Goal: Task Accomplishment & Management: Manage account settings

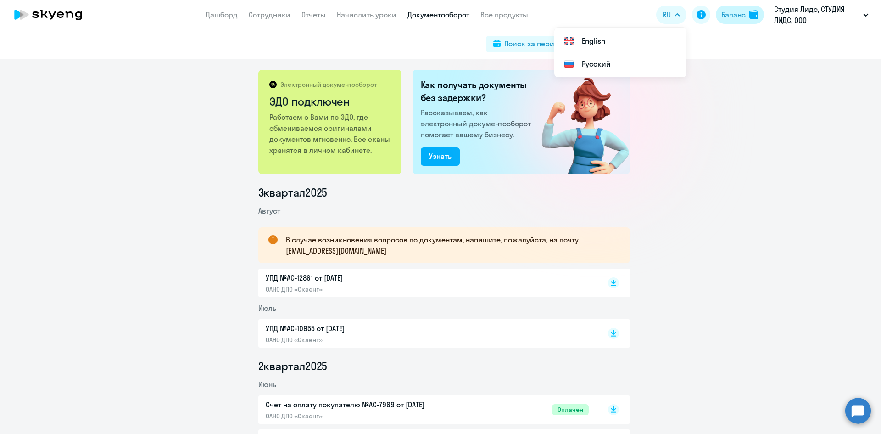
click at [731, 11] on div "Баланс" at bounding box center [733, 14] width 24 height 11
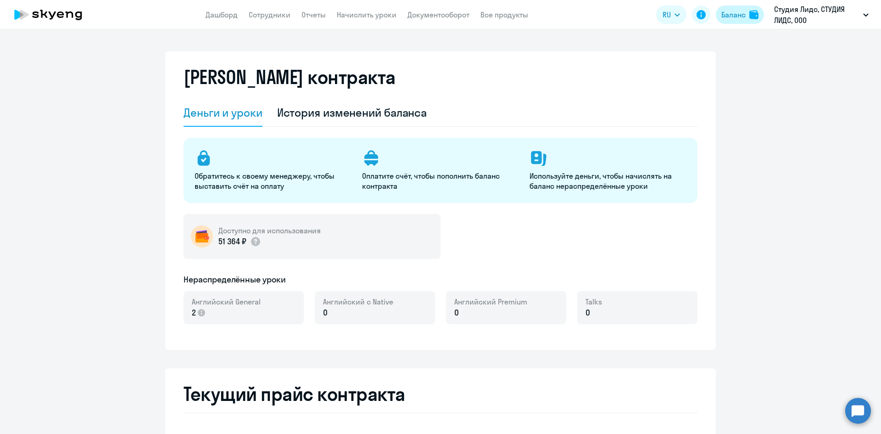
select select "english_adult_not_native_speaker"
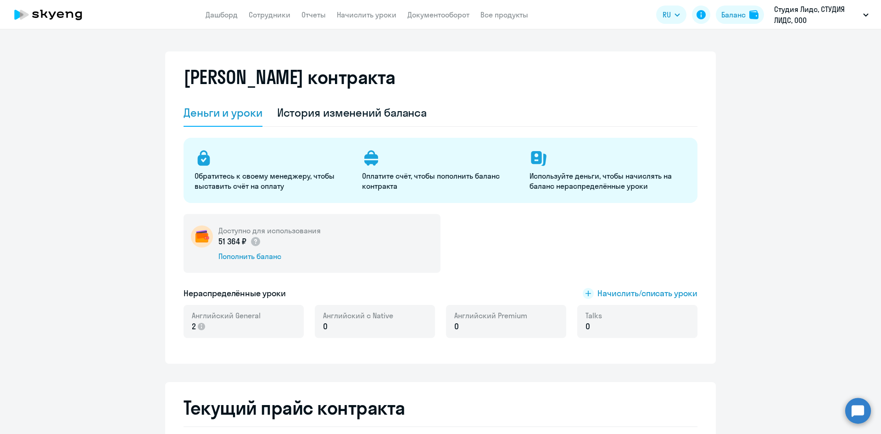
click at [495, 326] on p "0" at bounding box center [490, 326] width 73 height 12
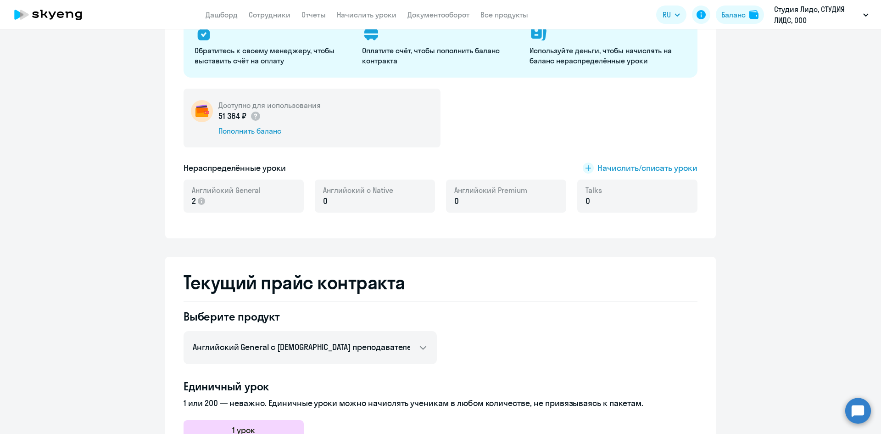
scroll to position [138, 0]
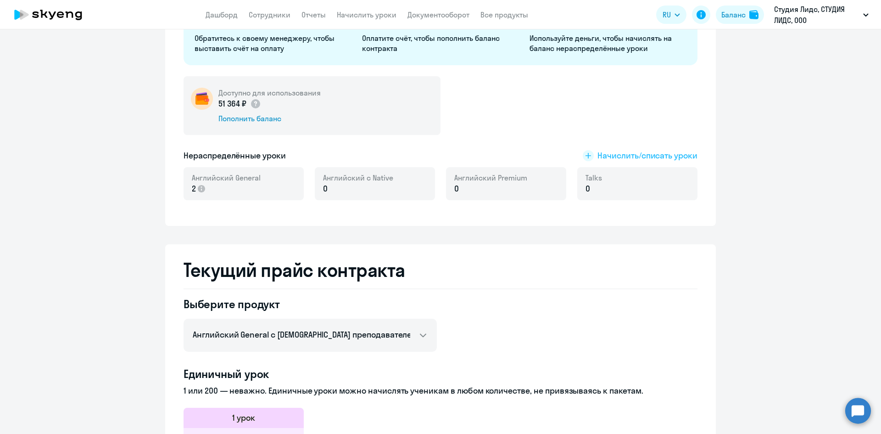
click at [628, 152] on span "Начислить/списать уроки" at bounding box center [647, 156] width 100 height 12
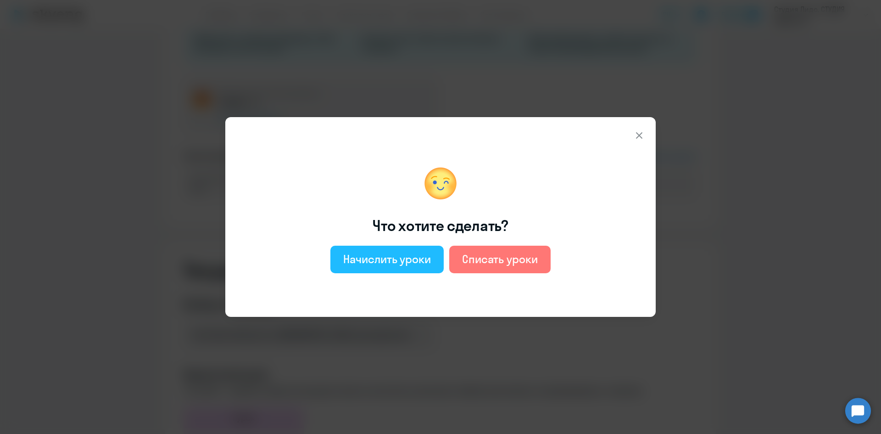
click at [398, 256] on div "Начислить уроки" at bounding box center [387, 258] width 88 height 15
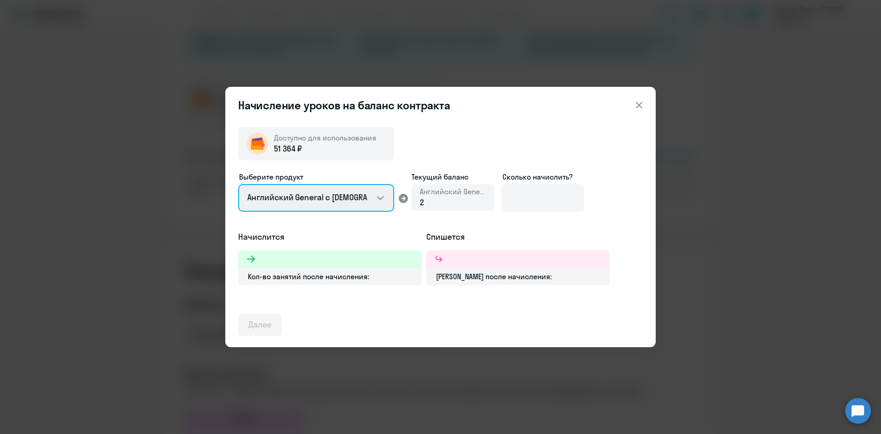
click at [340, 199] on select "Английский General с [DEMOGRAPHIC_DATA] преподавателем Английский General с [DE…" at bounding box center [316, 198] width 156 height 28
select select "english_adult_not_native_speaker_premium"
click at [238, 184] on select "Английский General с [DEMOGRAPHIC_DATA] преподавателем Английский General с [DE…" at bounding box center [316, 198] width 156 height 28
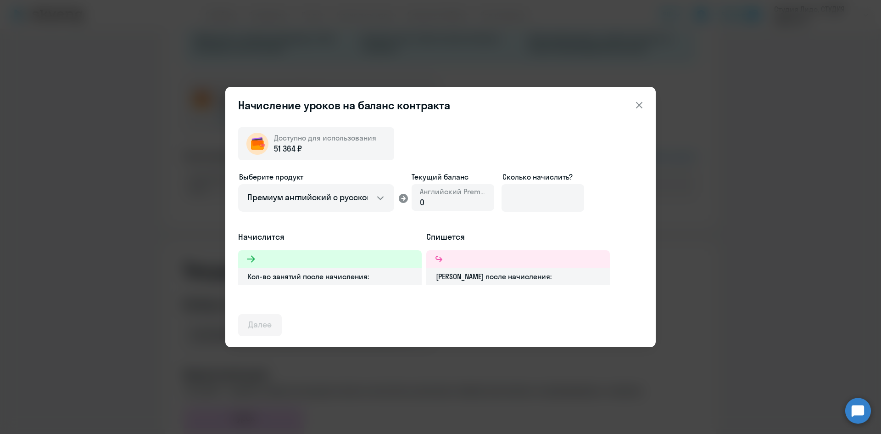
click at [453, 208] on div "0" at bounding box center [453, 202] width 66 height 12
click at [444, 202] on div "0" at bounding box center [453, 202] width 66 height 12
click at [469, 196] on div "0" at bounding box center [453, 202] width 66 height 12
click at [563, 192] on input at bounding box center [542, 198] width 83 height 28
click at [637, 109] on icon at bounding box center [639, 105] width 11 height 11
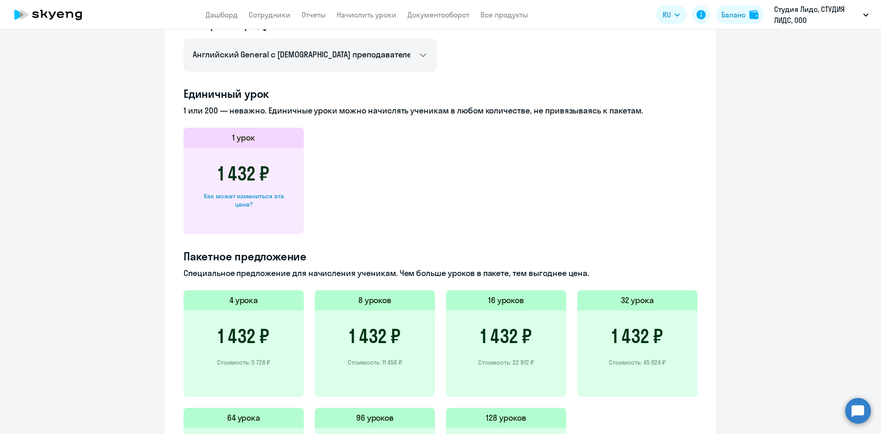
scroll to position [417, 0]
click at [384, 54] on select "Английский General с русскоговорящим преподавателем Английский General с [DEMOG…" at bounding box center [310, 55] width 253 height 33
select select "english_adult_not_native_speaker_premium"
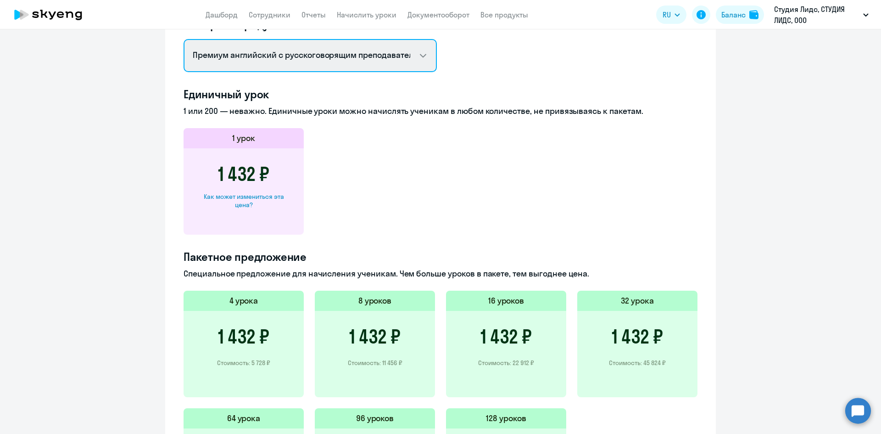
click at [184, 39] on select "Английский General с русскоговорящим преподавателем Английский General с [DEMOG…" at bounding box center [310, 55] width 253 height 33
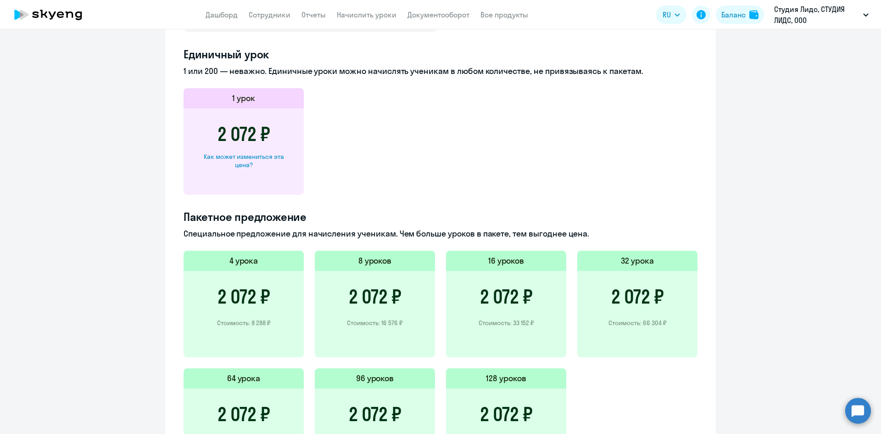
scroll to position [371, 0]
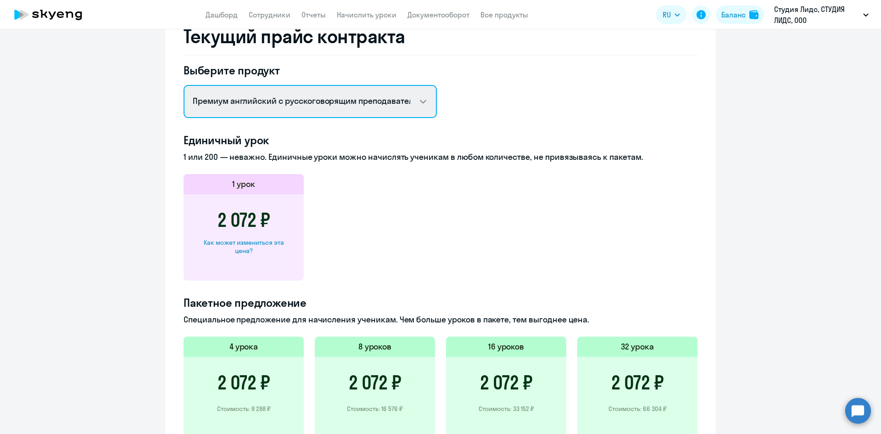
click at [350, 99] on select "Английский General с русскоговорящим преподавателем Английский General с [DEMOG…" at bounding box center [310, 101] width 253 height 33
click at [660, 177] on app-price-card "1 урок 2 072 ₽ Как может измениться эта цена?" at bounding box center [441, 227] width 514 height 106
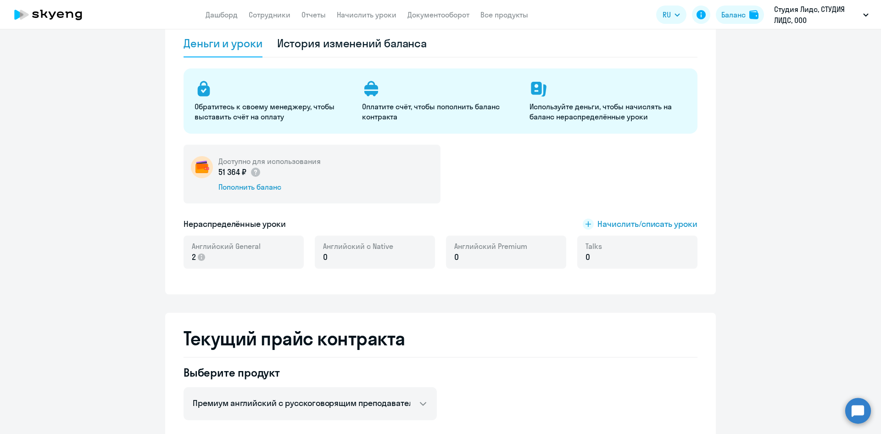
scroll to position [0, 0]
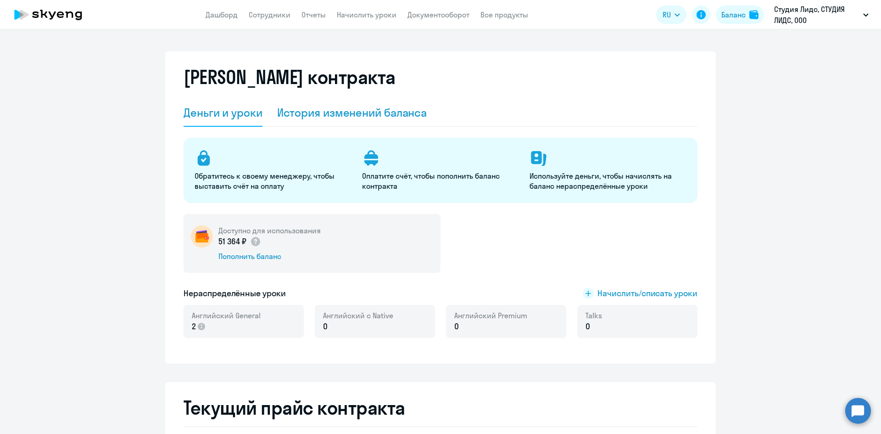
click at [340, 112] on div "История изменений баланса" at bounding box center [352, 112] width 150 height 15
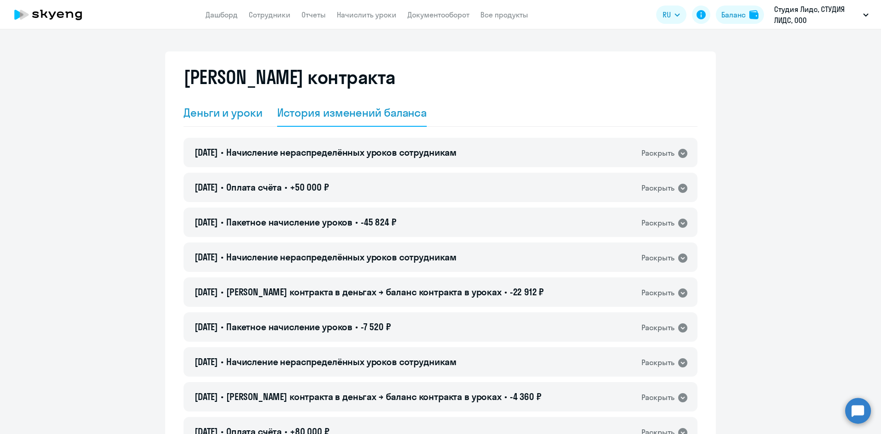
click at [249, 109] on div "Деньги и уроки" at bounding box center [223, 112] width 79 height 15
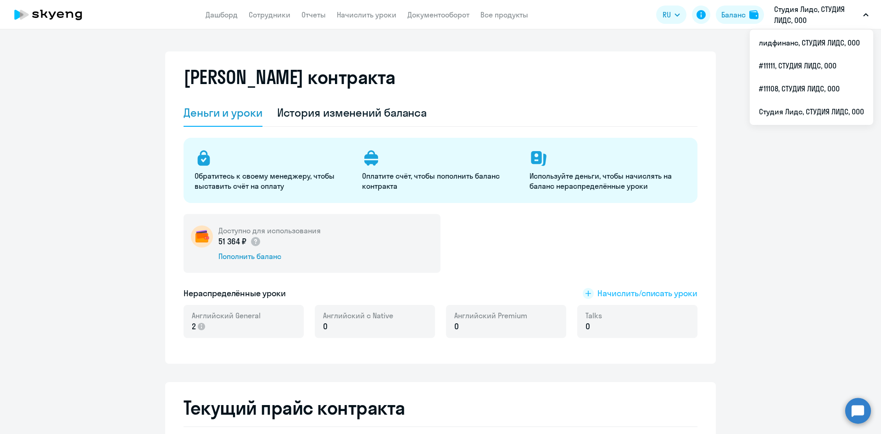
click at [602, 293] on span "Начислить/списать уроки" at bounding box center [647, 293] width 100 height 12
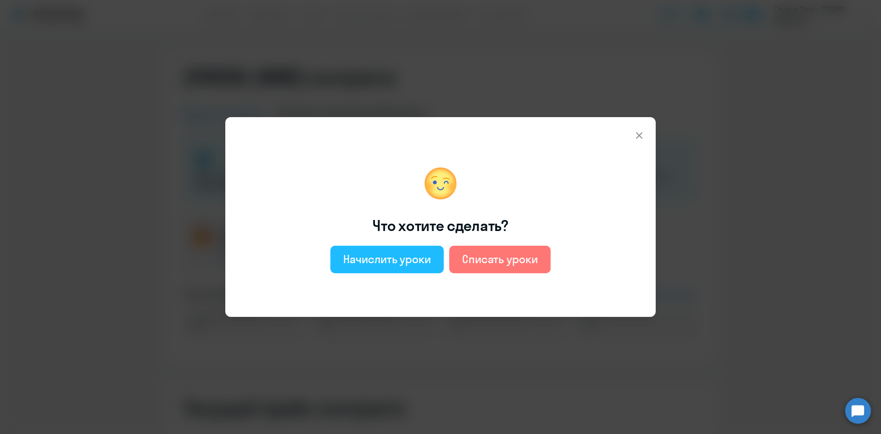
click at [406, 260] on div "Начислить уроки" at bounding box center [387, 258] width 88 height 15
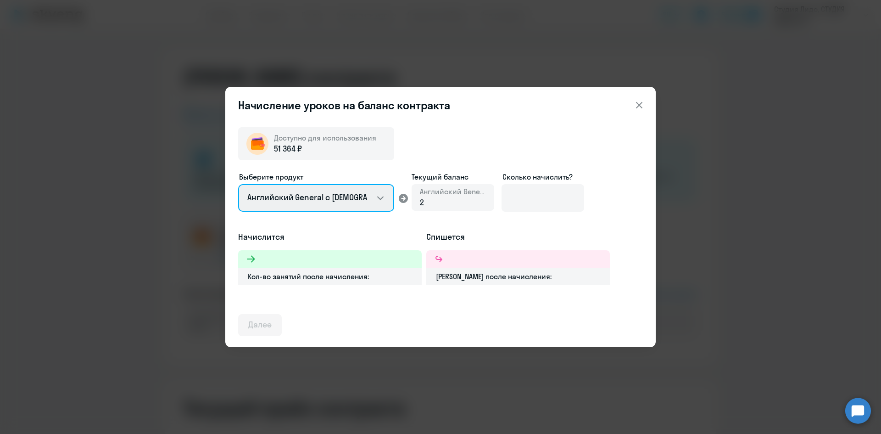
click at [336, 195] on select "Английский General с [DEMOGRAPHIC_DATA] преподавателем Английский General с [DE…" at bounding box center [316, 198] width 156 height 28
select select "english_adult_native_speaker"
click at [238, 184] on select "Английский General с [DEMOGRAPHIC_DATA] преподавателем Английский General с [DE…" at bounding box center [316, 198] width 156 height 28
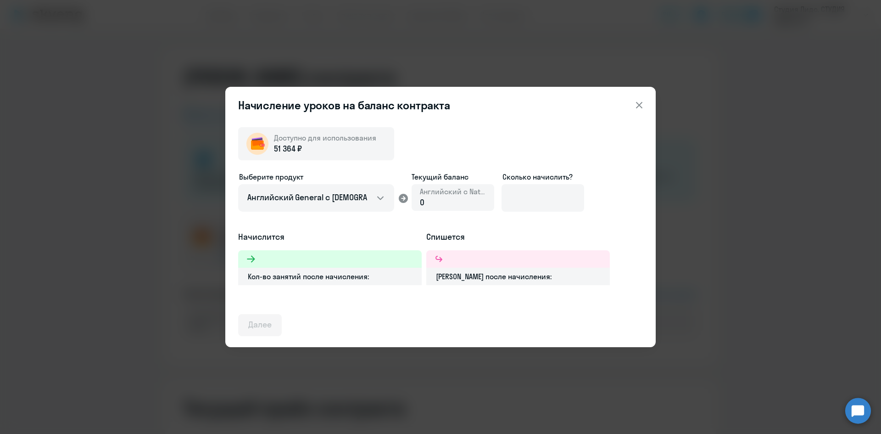
click at [427, 201] on div "0" at bounding box center [453, 202] width 66 height 12
click at [565, 195] on input at bounding box center [542, 198] width 83 height 28
type input "1"
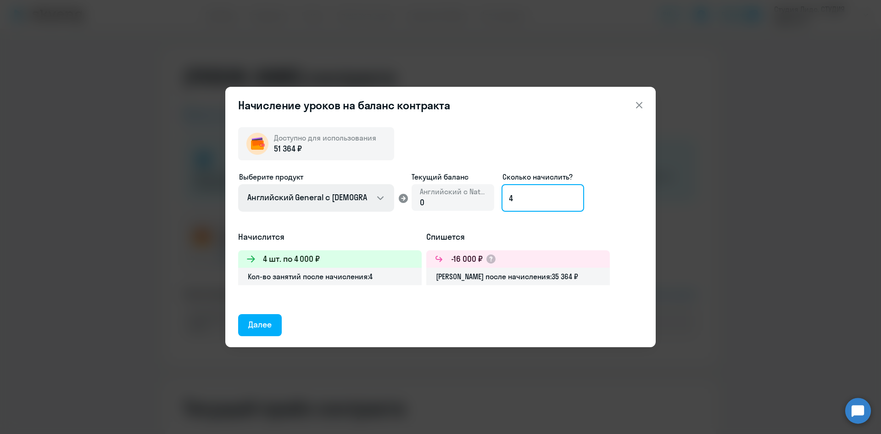
type input "4"
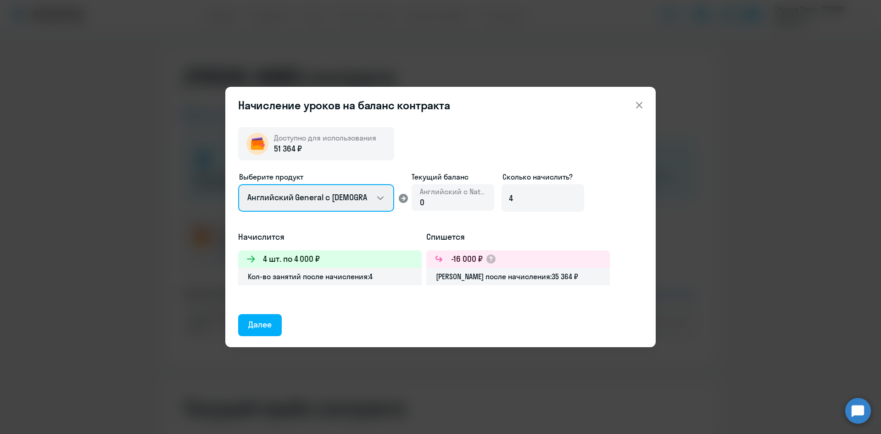
click at [311, 193] on select "Английский General с [DEMOGRAPHIC_DATA] преподавателем Английский General с [DE…" at bounding box center [316, 198] width 156 height 28
select select "english_adult_not_native_speaker_premium"
click at [238, 184] on select "Английский General с [DEMOGRAPHIC_DATA] преподавателем Английский General с [DE…" at bounding box center [316, 198] width 156 height 28
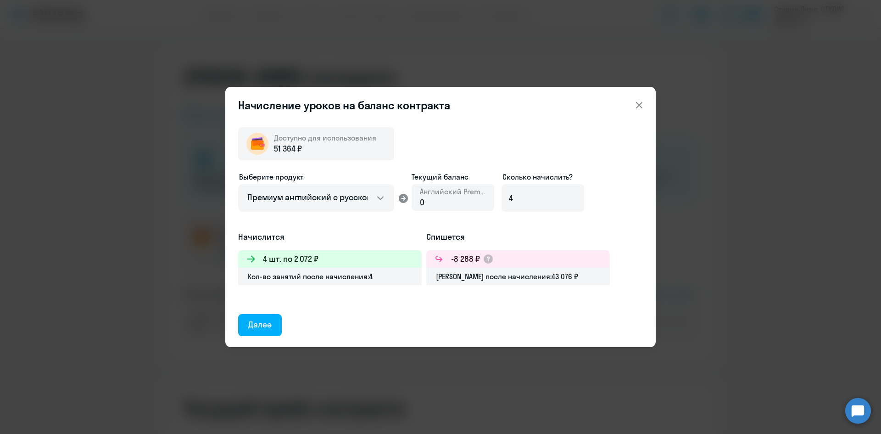
click at [265, 322] on div "Далее" at bounding box center [259, 324] width 23 height 12
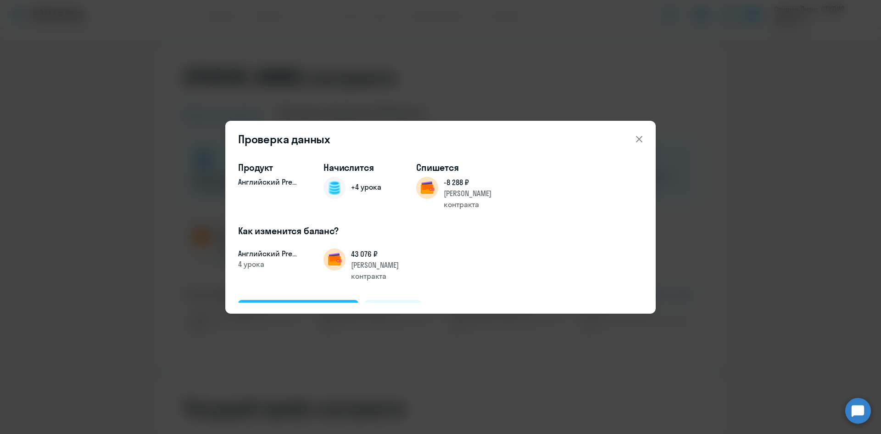
click at [284, 304] on div "Подтвердить и начислить" at bounding box center [298, 310] width 100 height 12
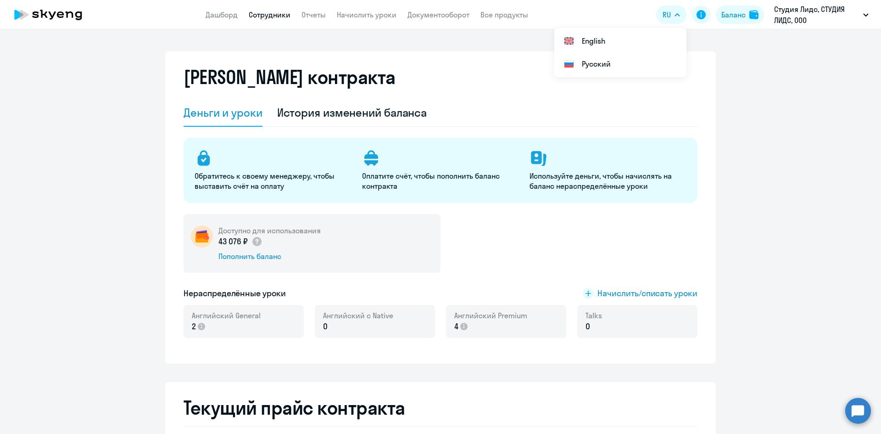
click at [282, 11] on link "Сотрудники" at bounding box center [270, 14] width 42 height 9
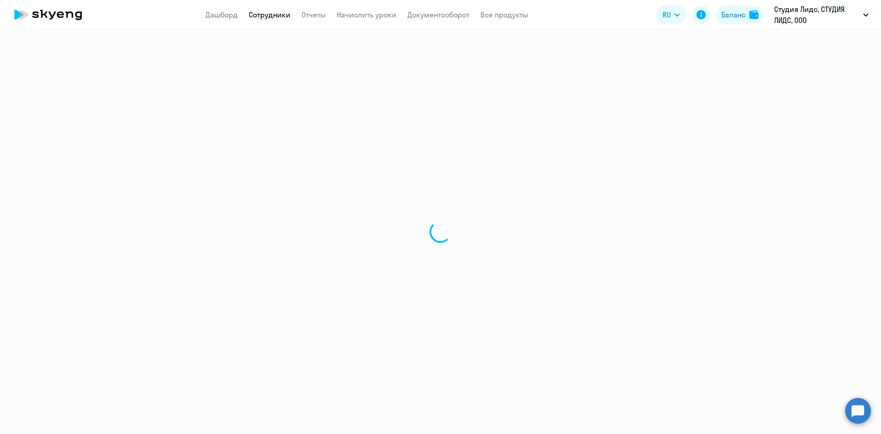
select select "30"
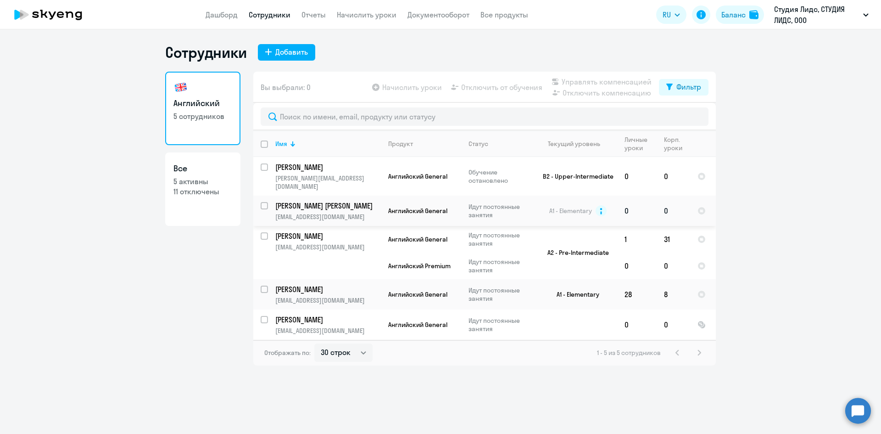
click at [306, 200] on p "[PERSON_NAME] [PERSON_NAME]" at bounding box center [327, 205] width 104 height 10
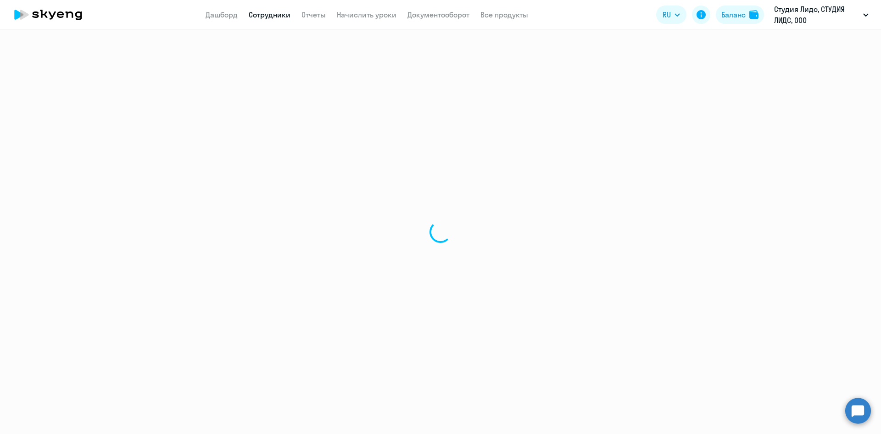
select select "english"
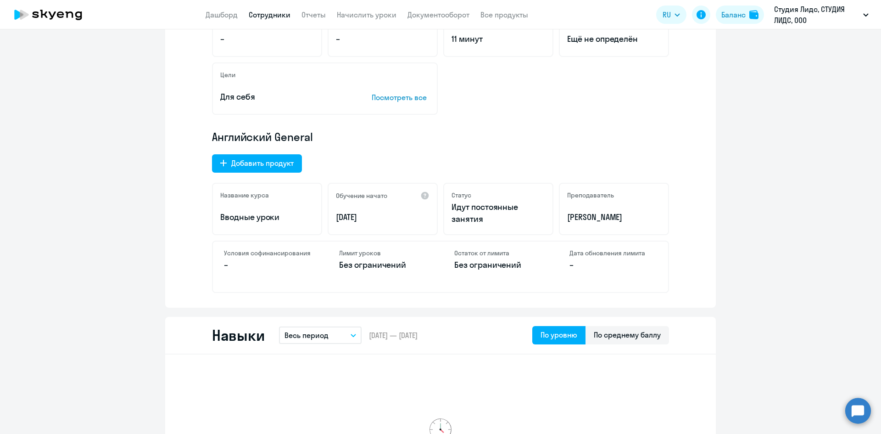
scroll to position [92, 0]
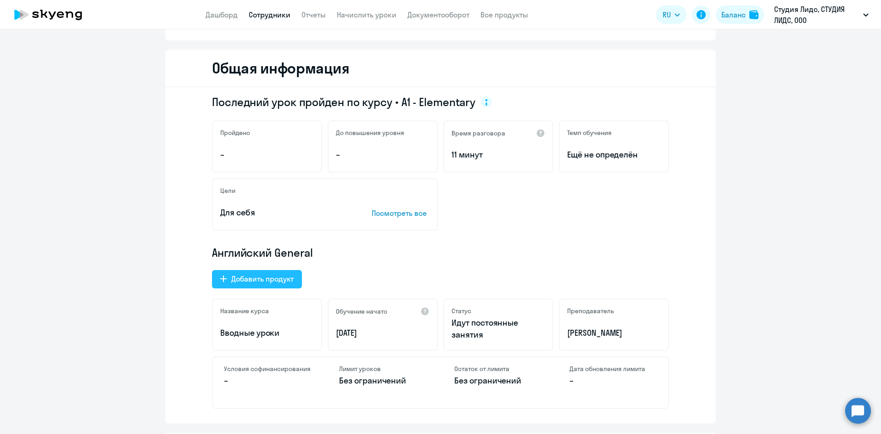
click at [280, 280] on div "Добавить продукт" at bounding box center [262, 278] width 62 height 11
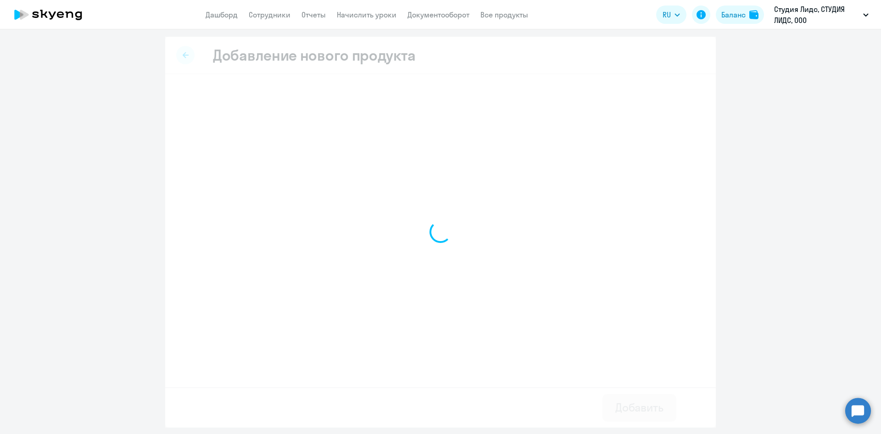
select select "english_adult_not_native_speaker_premium"
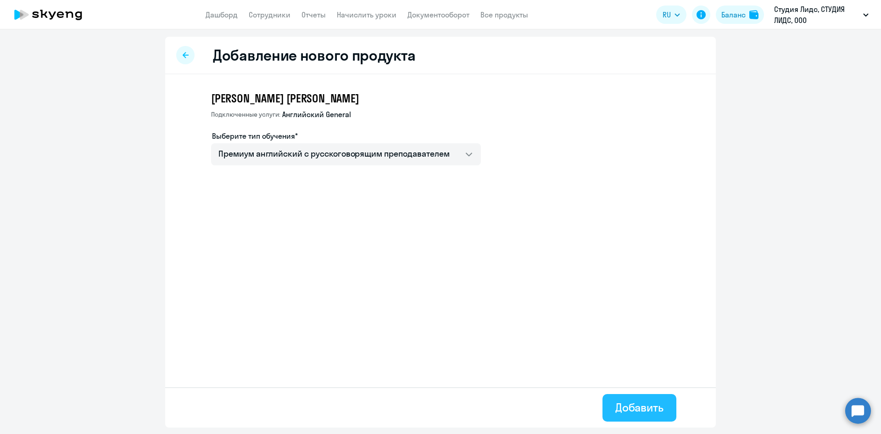
click at [637, 409] on div "Добавить" at bounding box center [639, 407] width 48 height 15
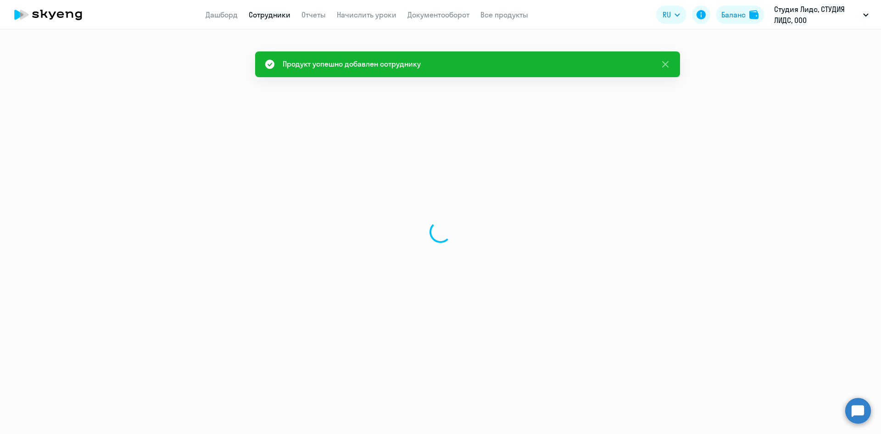
select select "english"
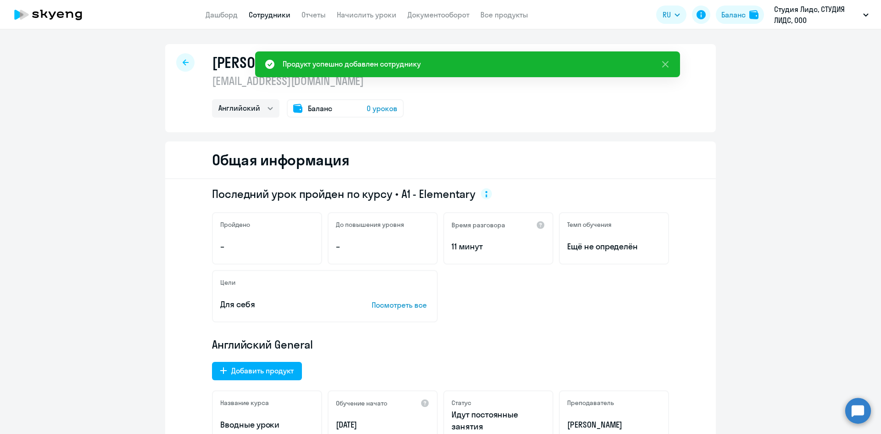
click at [395, 109] on div "Баланс 0 уроков" at bounding box center [345, 108] width 117 height 18
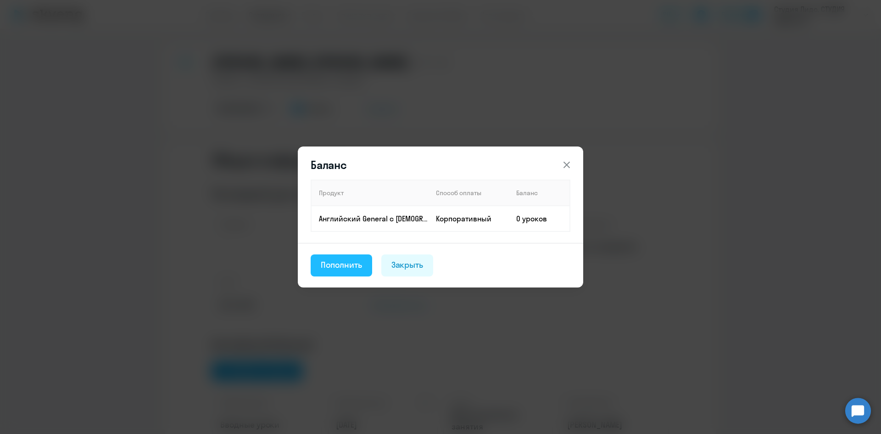
click at [355, 264] on div "Пополнить" at bounding box center [341, 265] width 41 height 12
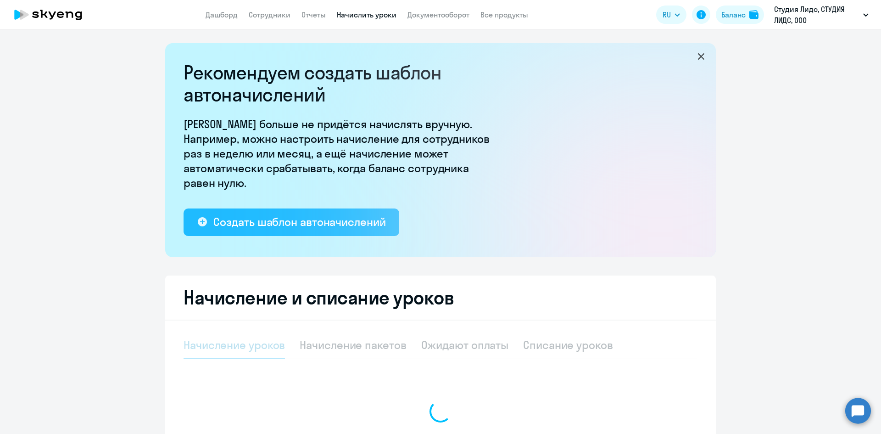
select select "10"
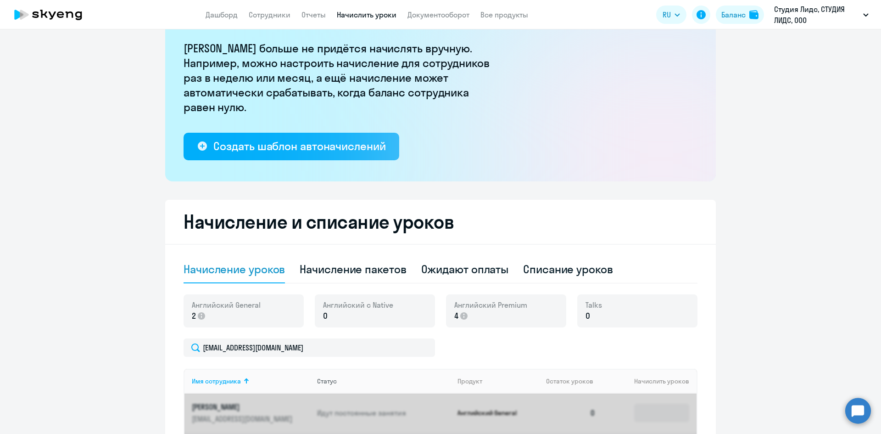
scroll to position [184, 0]
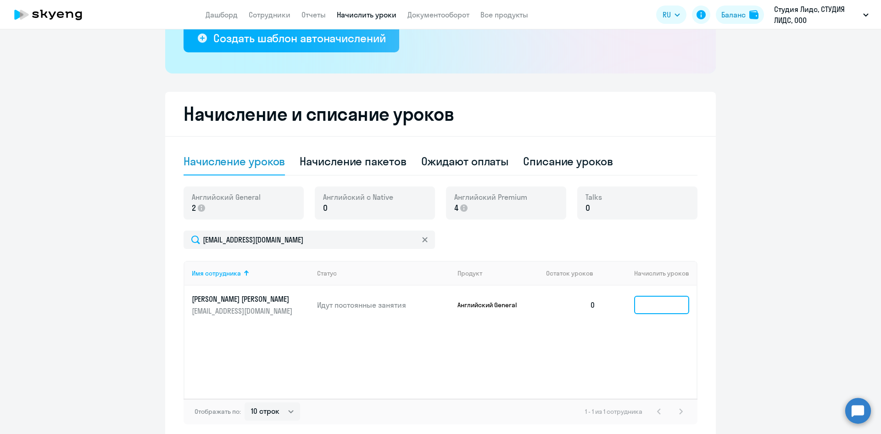
click at [653, 301] on input at bounding box center [661, 304] width 55 height 18
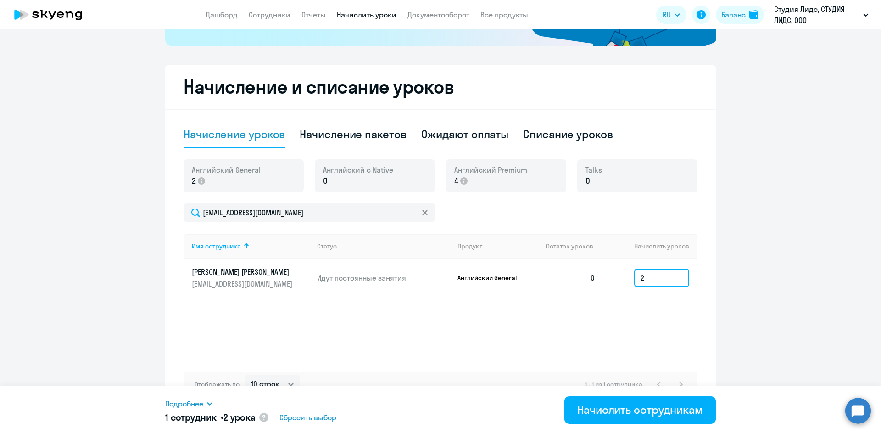
scroll to position [225, 0]
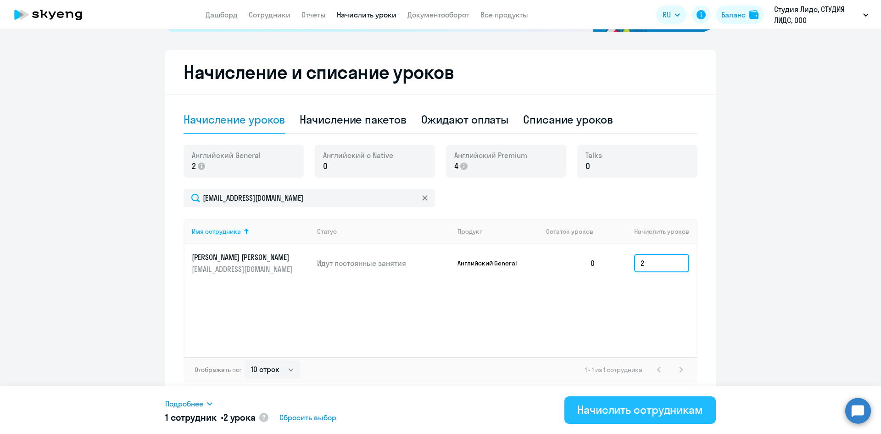
type input "2"
click at [648, 406] on div "Начислить сотрудникам" at bounding box center [640, 409] width 126 height 15
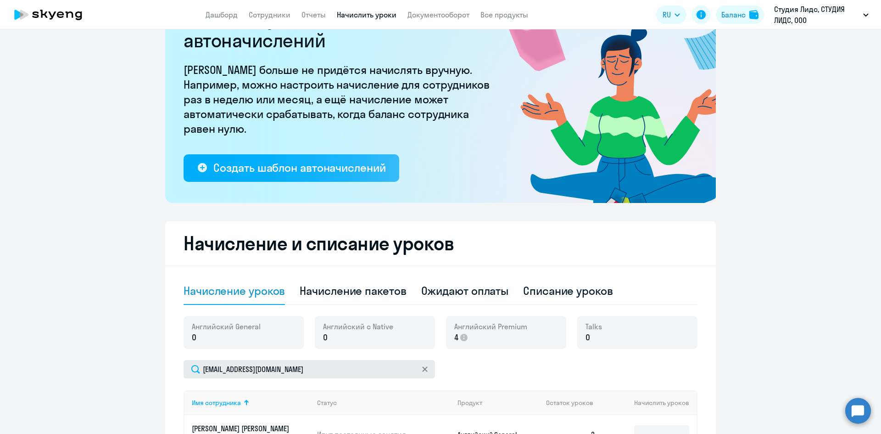
scroll to position [184, 0]
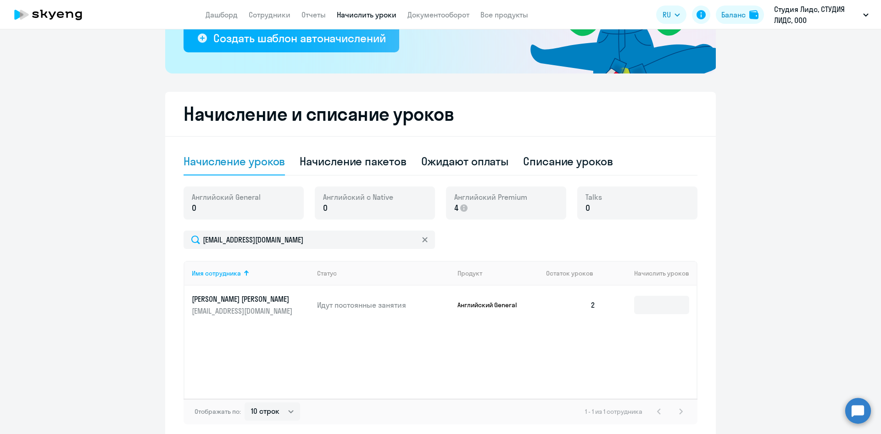
click at [492, 306] on p "Английский General" at bounding box center [491, 304] width 69 height 8
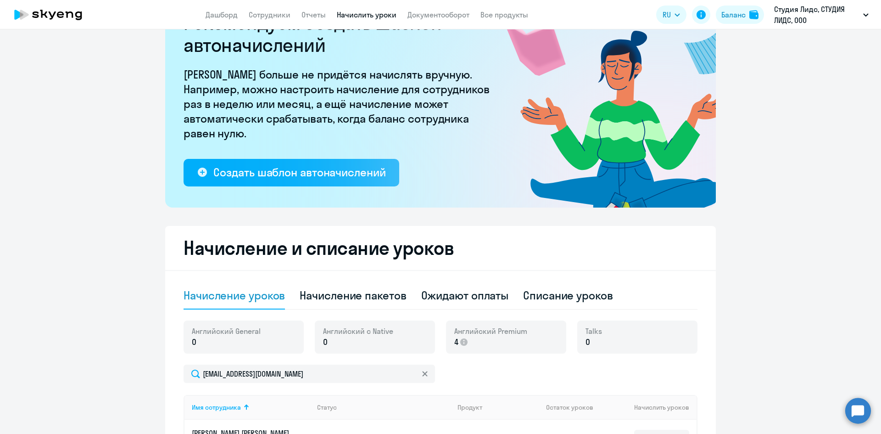
scroll to position [46, 0]
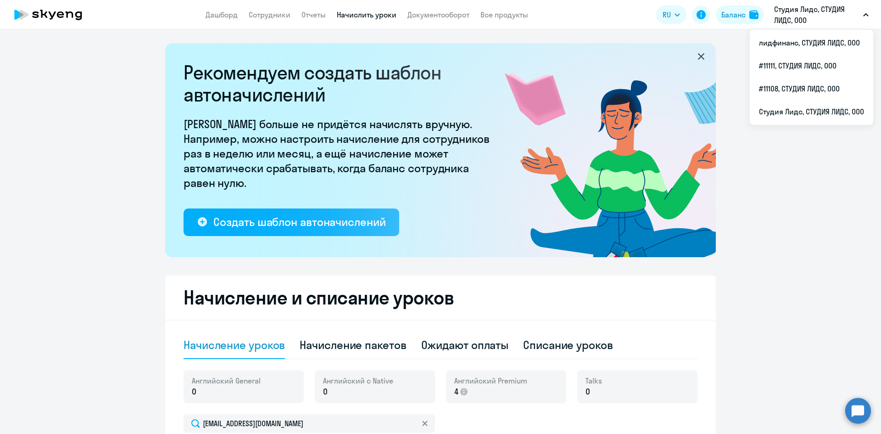
click at [373, 14] on link "Начислить уроки" at bounding box center [367, 14] width 60 height 9
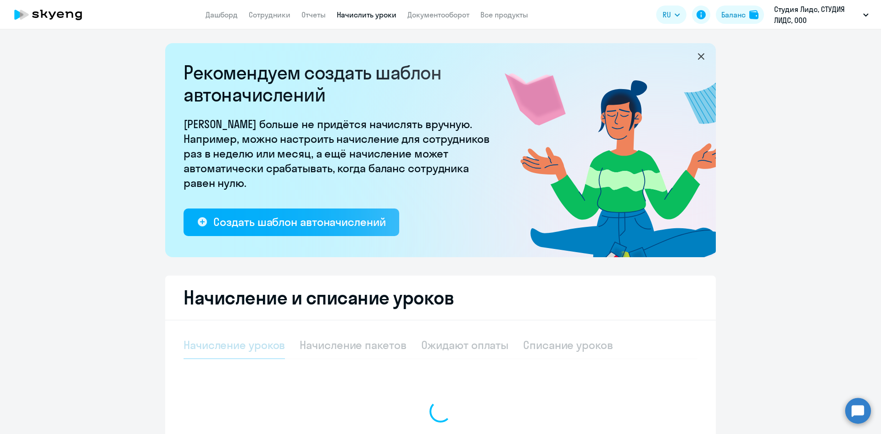
select select "10"
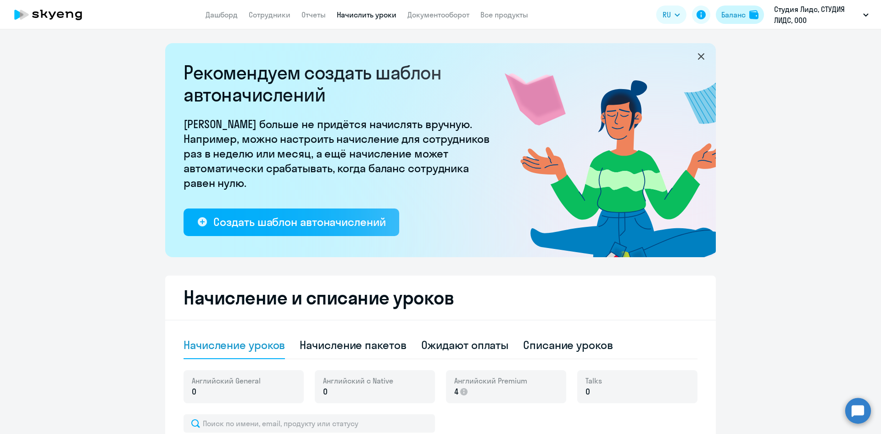
click at [730, 15] on div "Баланс" at bounding box center [733, 14] width 24 height 11
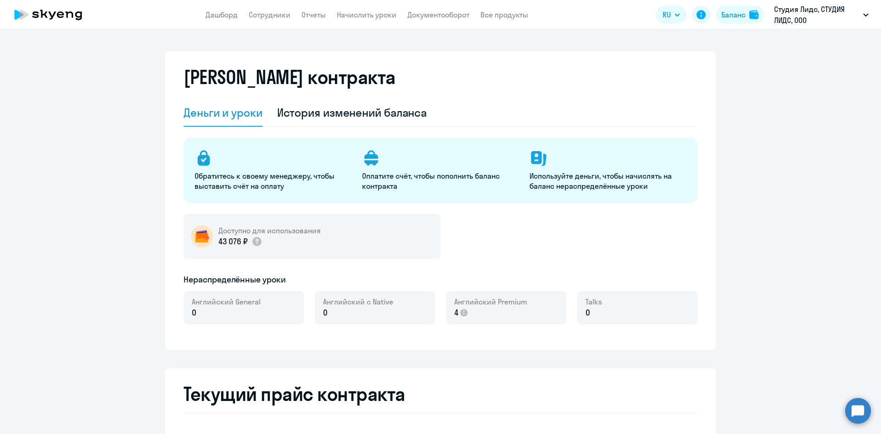
select select "english_adult_not_native_speaker"
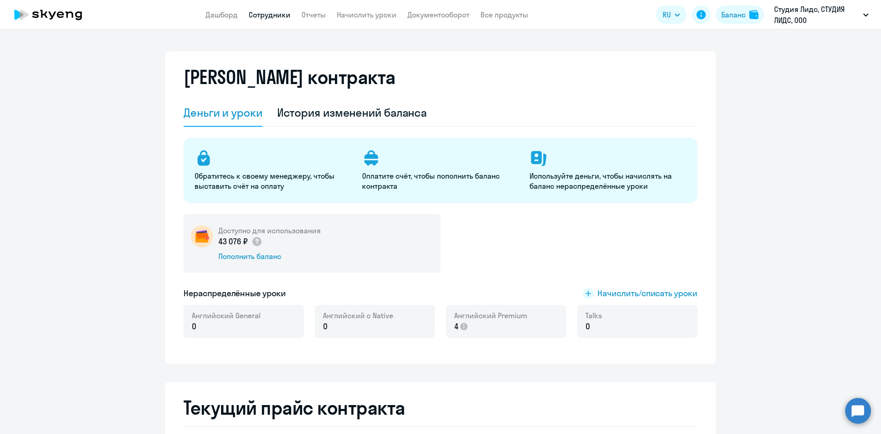
click at [268, 15] on link "Сотрудники" at bounding box center [270, 14] width 42 height 9
select select "30"
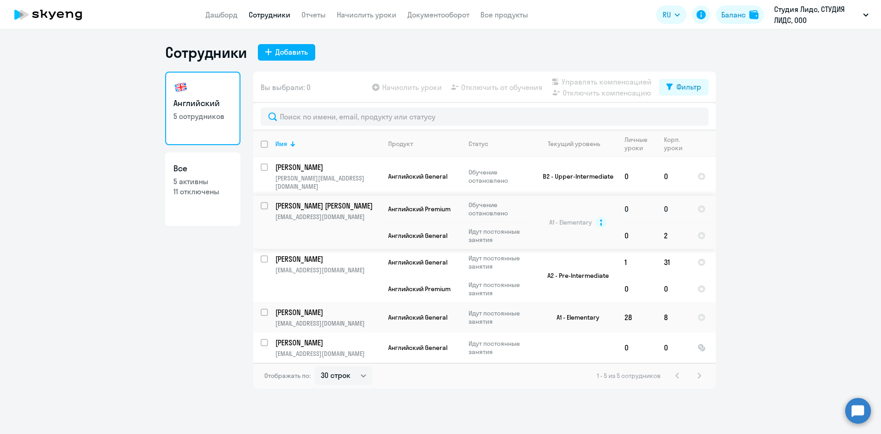
click at [262, 202] on input "select row 14927584" at bounding box center [270, 211] width 18 height 18
checkbox input "true"
click at [306, 200] on p "[PERSON_NAME] [PERSON_NAME]" at bounding box center [327, 205] width 104 height 10
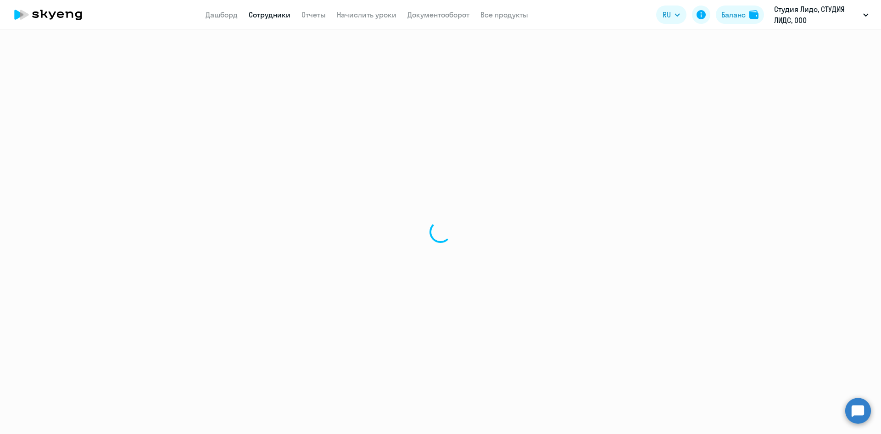
select select "english"
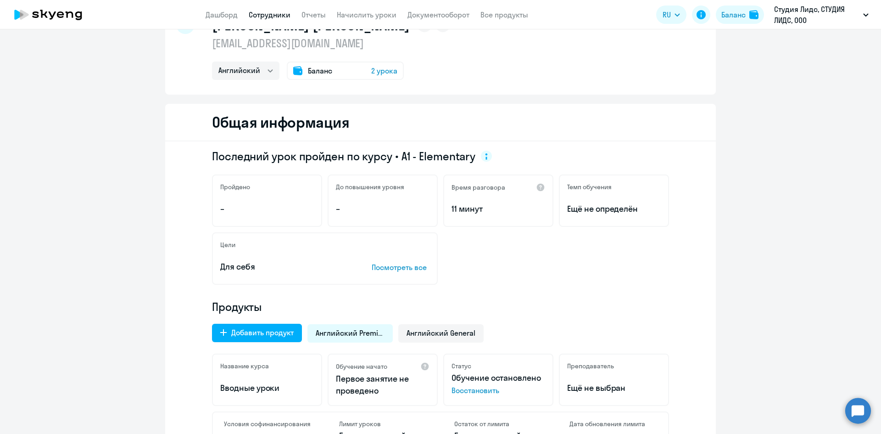
scroll to position [138, 0]
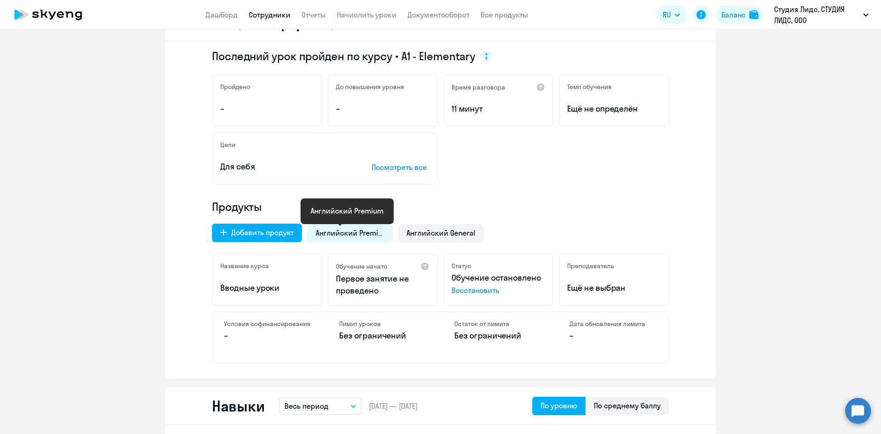
click at [338, 235] on span "Английский Premium" at bounding box center [350, 233] width 69 height 10
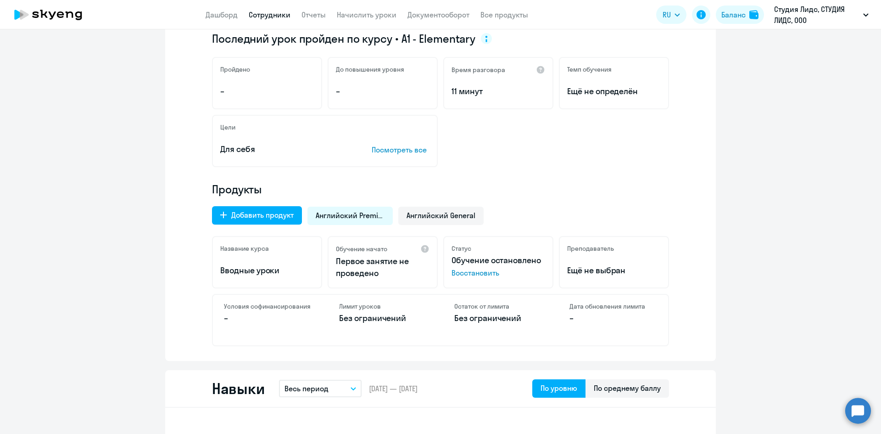
scroll to position [92, 0]
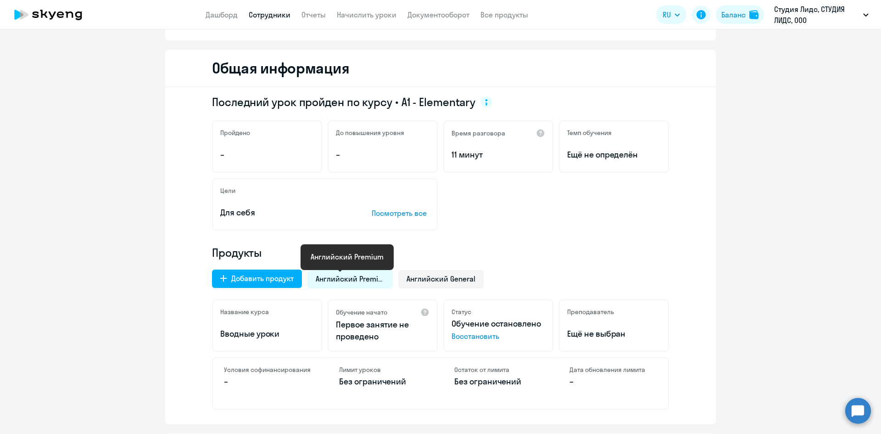
click at [340, 279] on span "Английский Premium" at bounding box center [350, 278] width 69 height 10
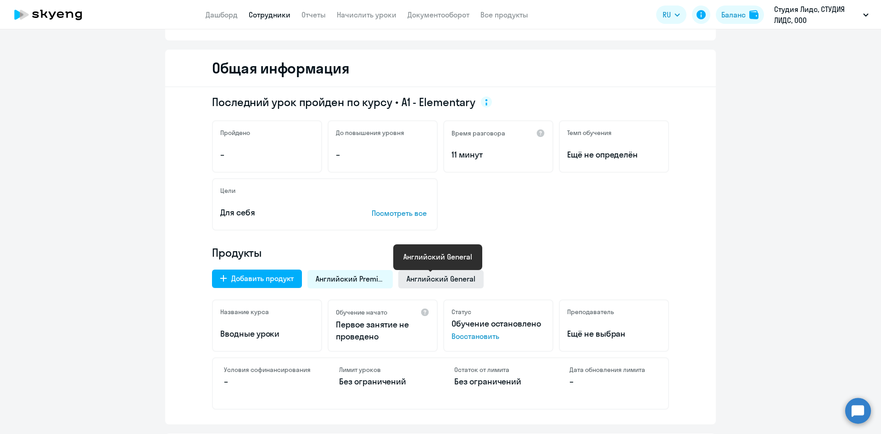
click at [469, 278] on span "Английский General" at bounding box center [440, 278] width 69 height 10
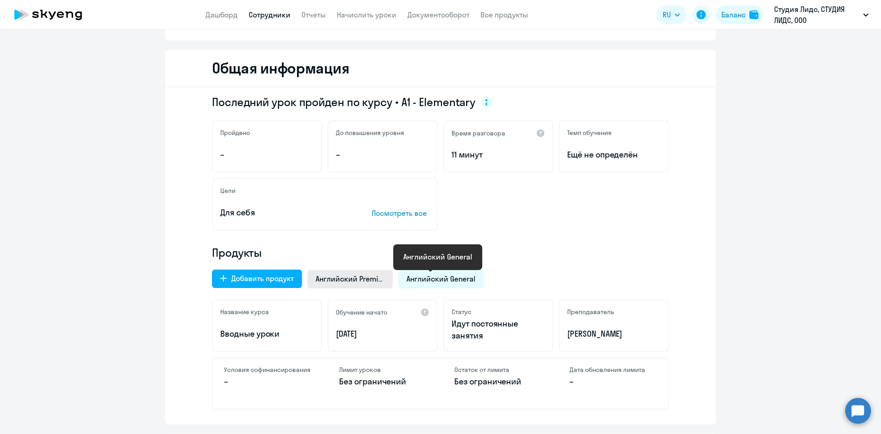
click at [358, 282] on span "Английский Premium" at bounding box center [350, 278] width 69 height 10
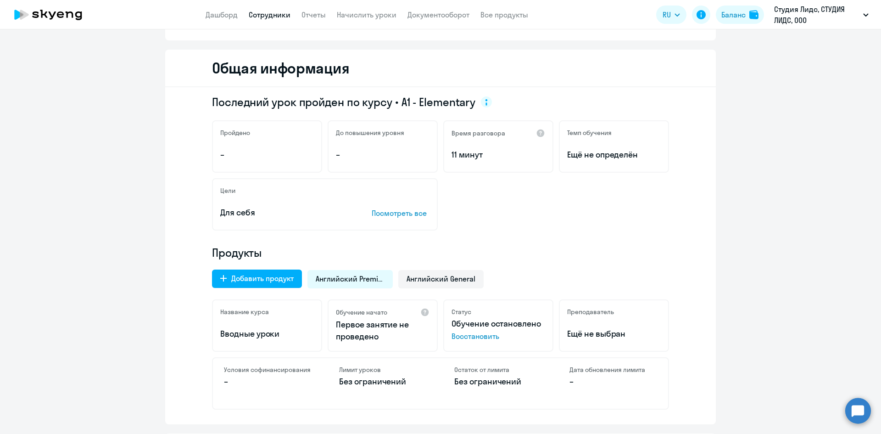
click at [469, 338] on span "Восстановить" at bounding box center [498, 335] width 94 height 11
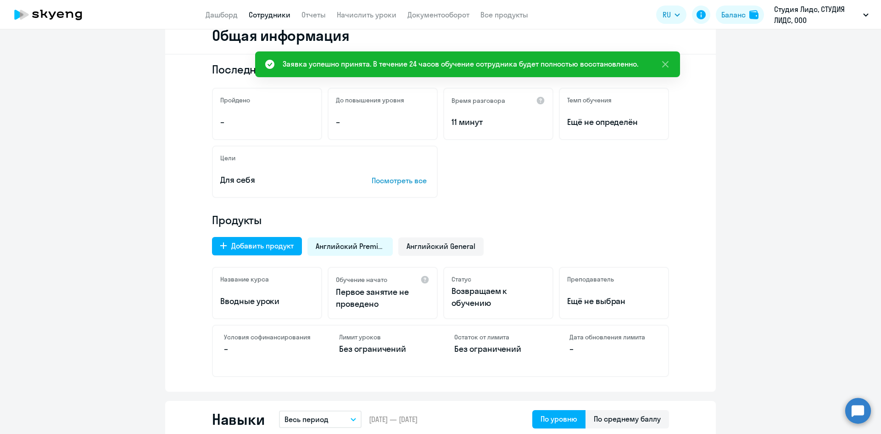
scroll to position [184, 0]
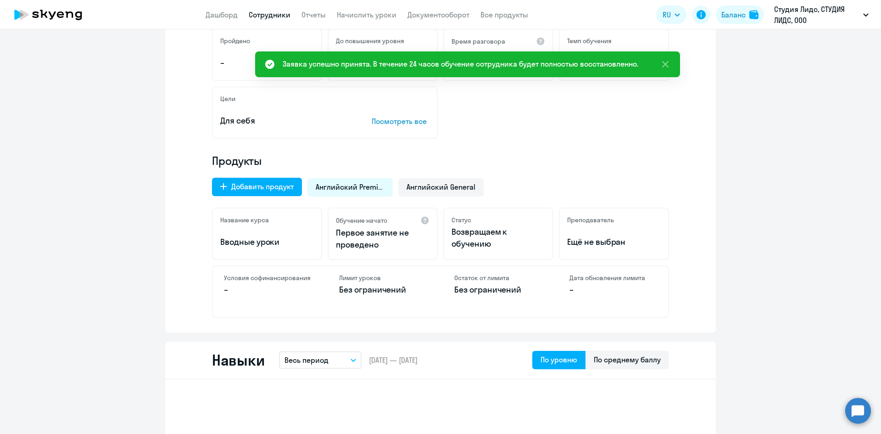
click at [358, 181] on div "Английский Premium" at bounding box center [349, 187] width 85 height 18
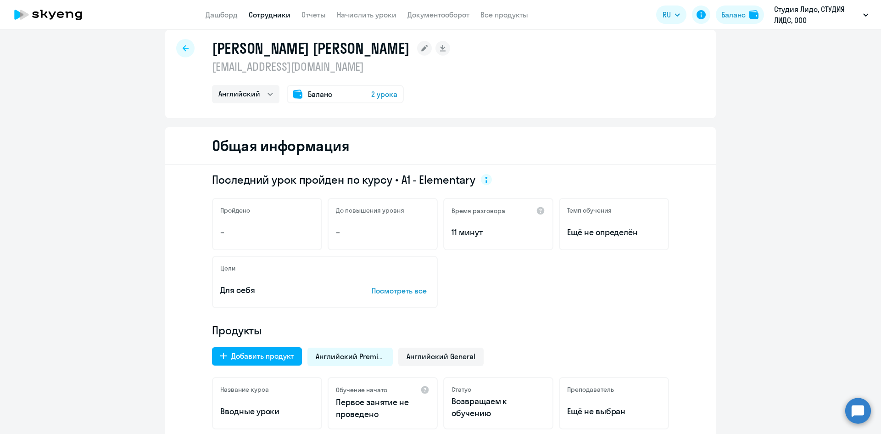
scroll to position [0, 0]
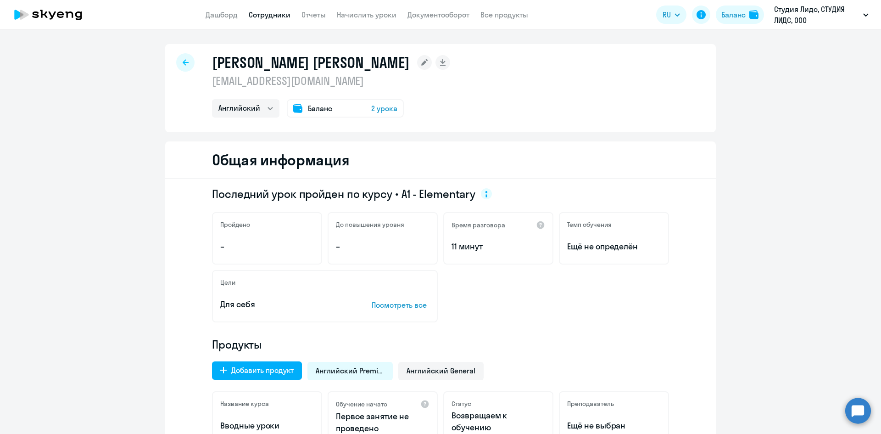
click at [371, 107] on span "2 урока" at bounding box center [384, 108] width 26 height 11
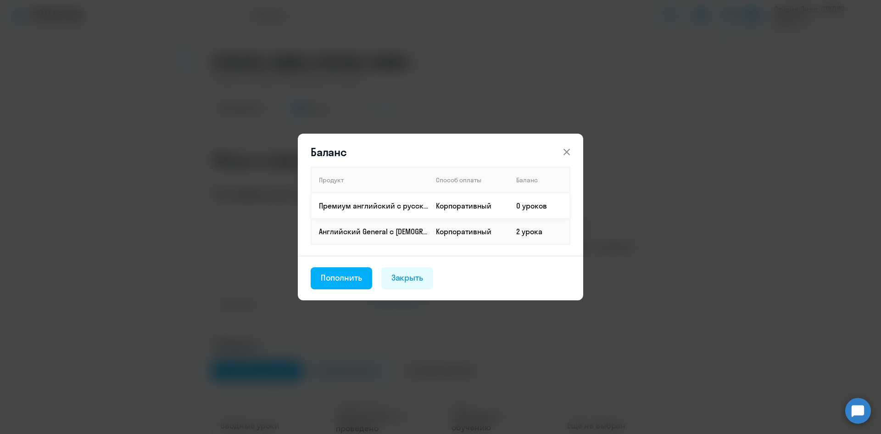
click at [374, 200] on td "Премиум английский с русскоговорящим преподавателем" at bounding box center [369, 206] width 117 height 26
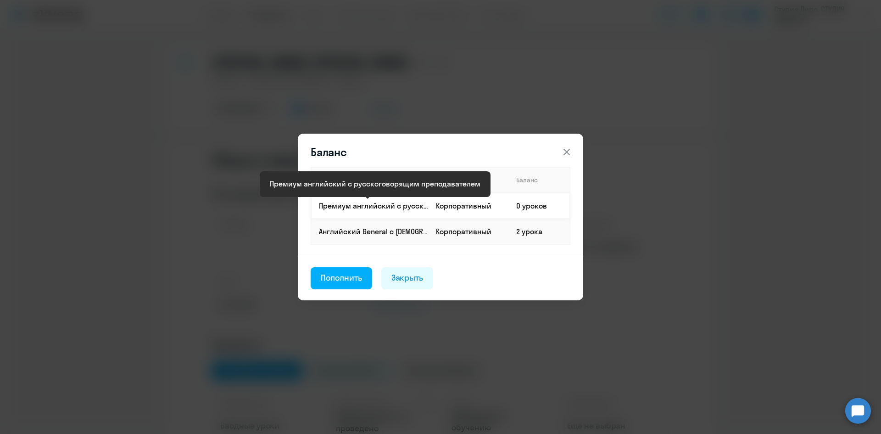
click at [375, 212] on td "Премиум английский с русскоговорящим преподавателем" at bounding box center [369, 206] width 117 height 26
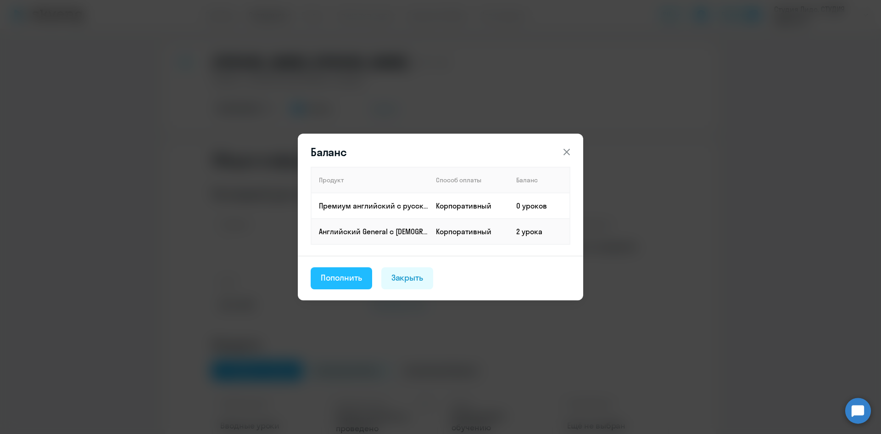
click at [341, 270] on button "Пополнить" at bounding box center [341, 278] width 61 height 22
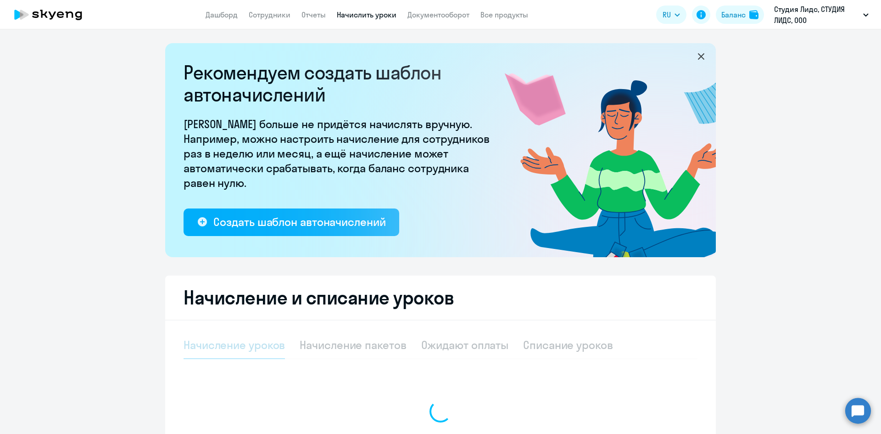
select select "10"
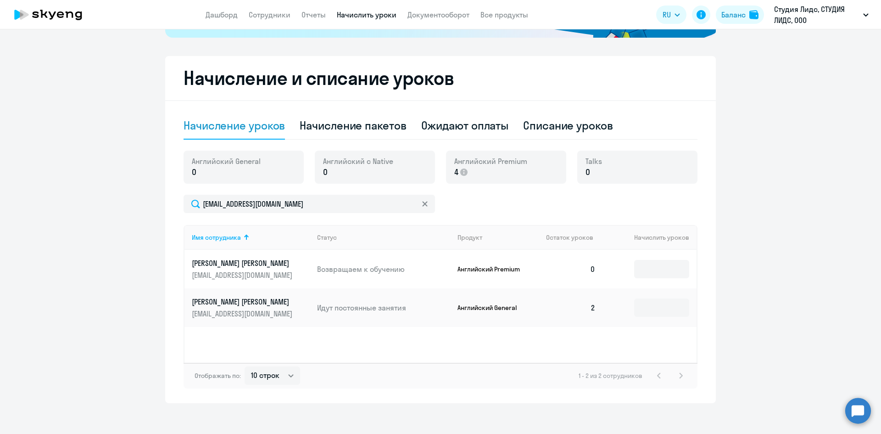
scroll to position [225, 0]
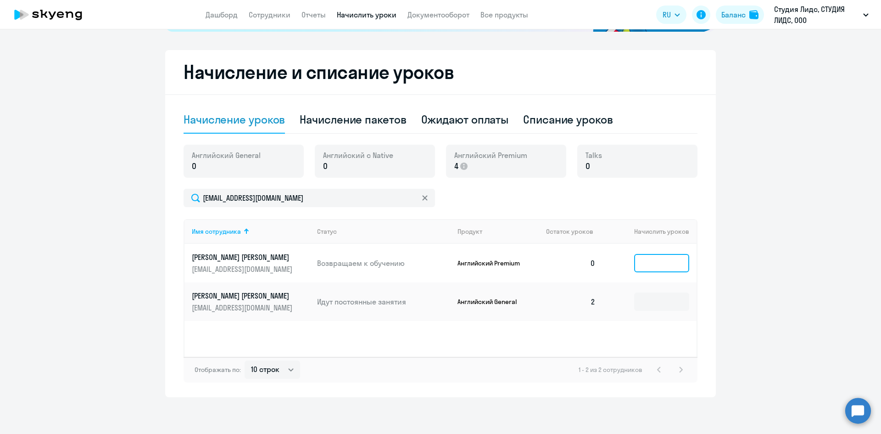
click at [650, 263] on input at bounding box center [661, 263] width 55 height 18
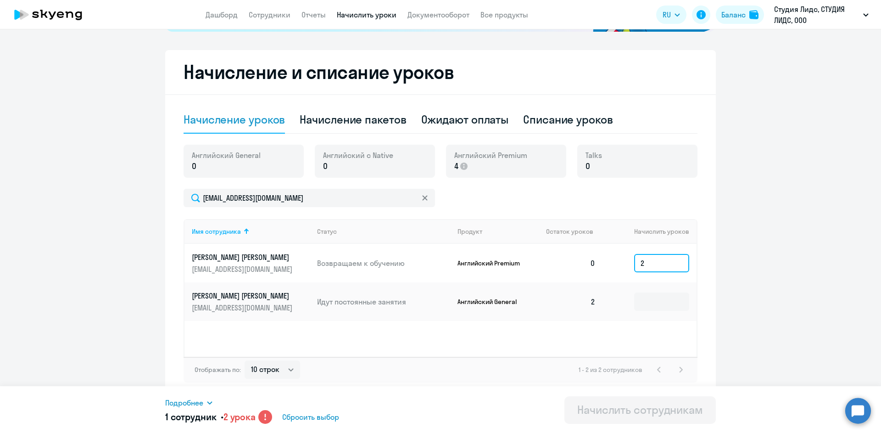
type input "2"
click at [725, 255] on ng-component "Рекомендуем создать шаблон автоначислений Уроки больше не придётся начислять вр…" at bounding box center [440, 107] width 881 height 579
click at [197, 401] on span "Подробнее" at bounding box center [184, 402] width 38 height 11
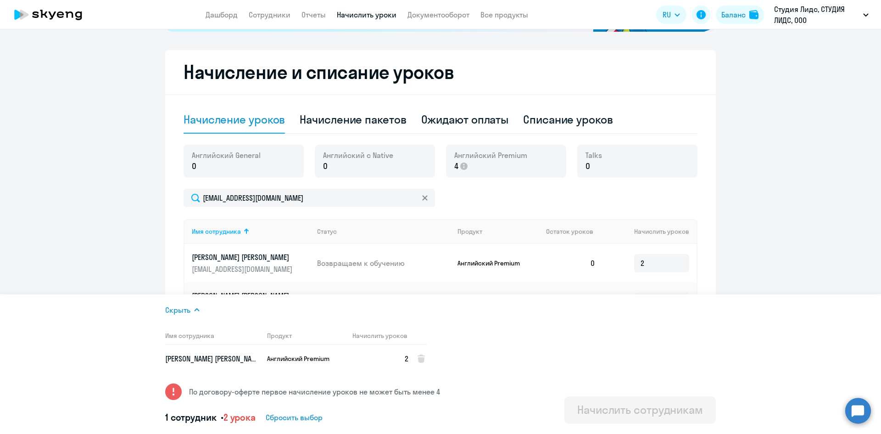
click at [606, 181] on app-balance-block "Talks 0" at bounding box center [637, 167] width 120 height 44
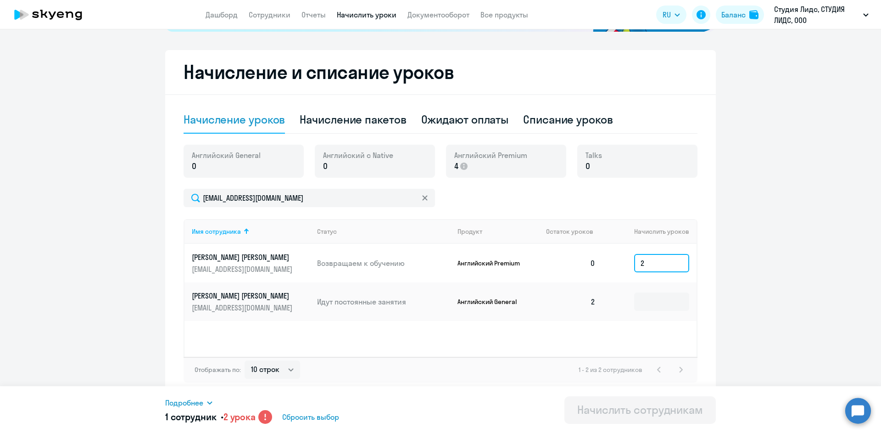
click at [653, 262] on input "2" at bounding box center [661, 263] width 55 height 18
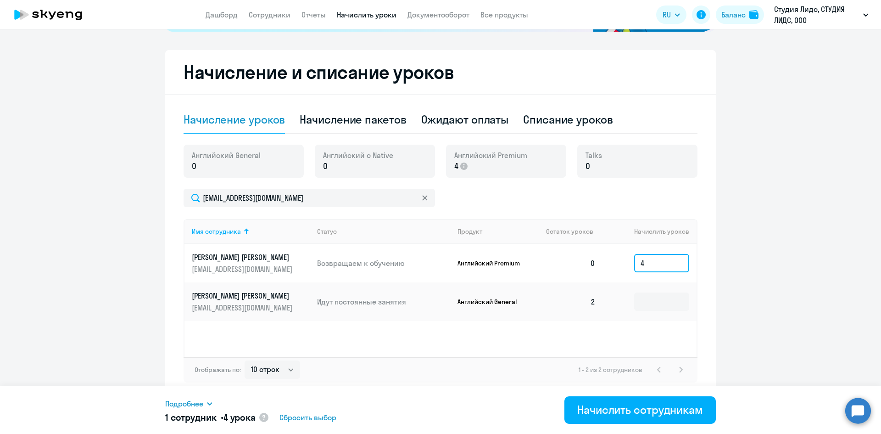
type input "4"
click at [802, 216] on ng-component "Рекомендуем создать шаблон автоначислений Уроки больше не придётся начислять вр…" at bounding box center [440, 107] width 881 height 579
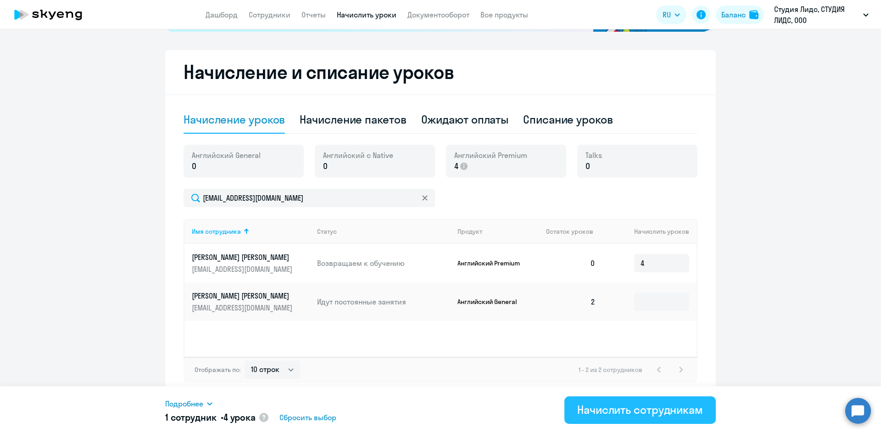
click at [628, 404] on div "Начислить сотрудникам" at bounding box center [640, 409] width 126 height 15
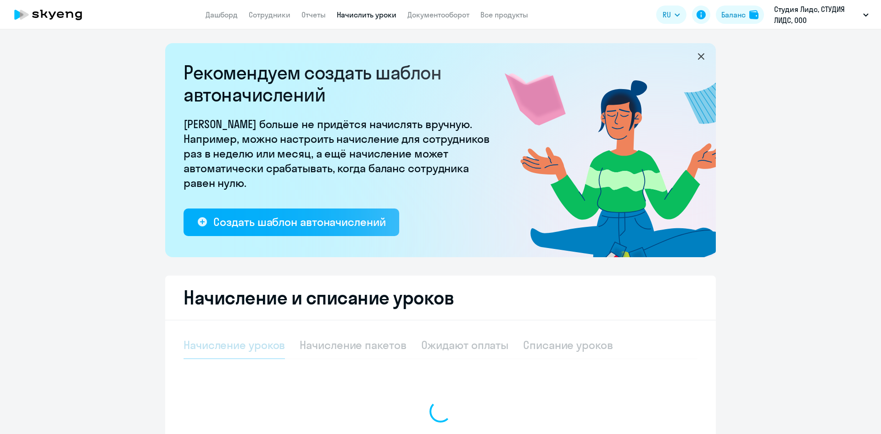
select select "10"
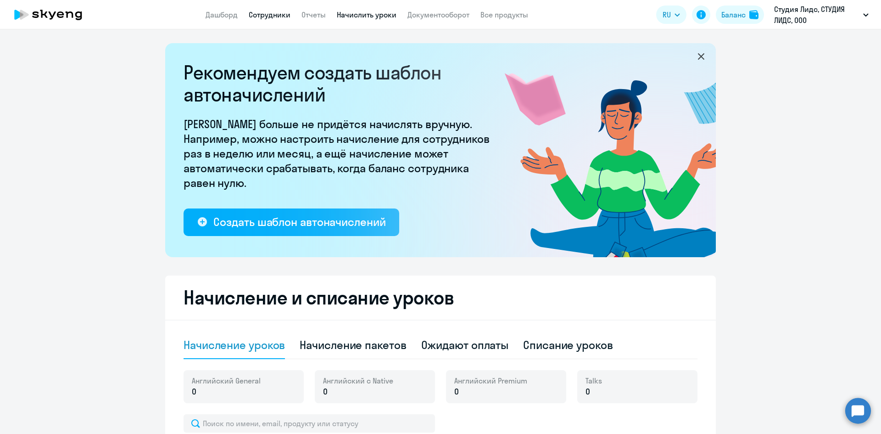
click at [282, 13] on link "Сотрудники" at bounding box center [270, 14] width 42 height 9
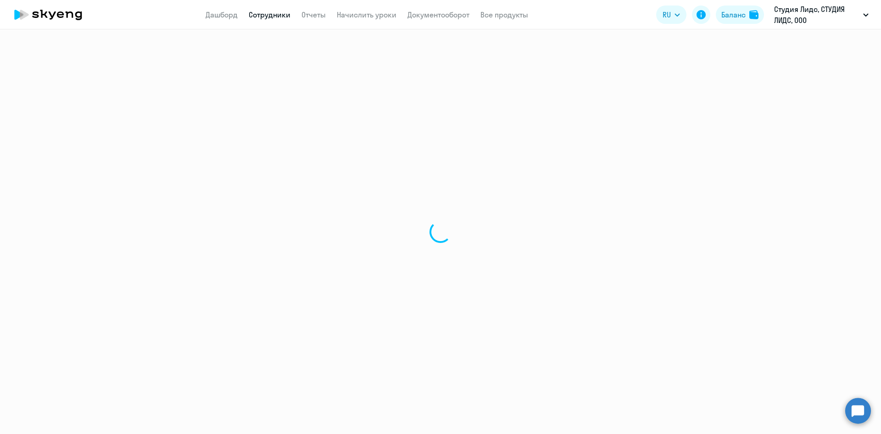
select select "30"
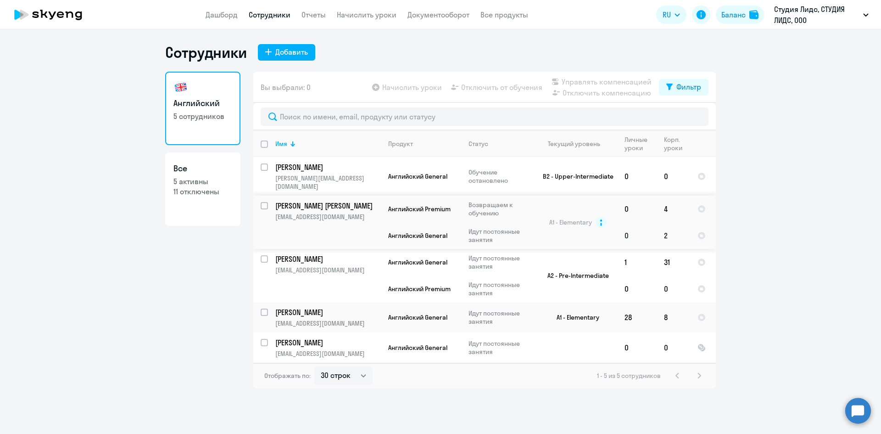
click at [667, 228] on td "2" at bounding box center [672, 235] width 33 height 27
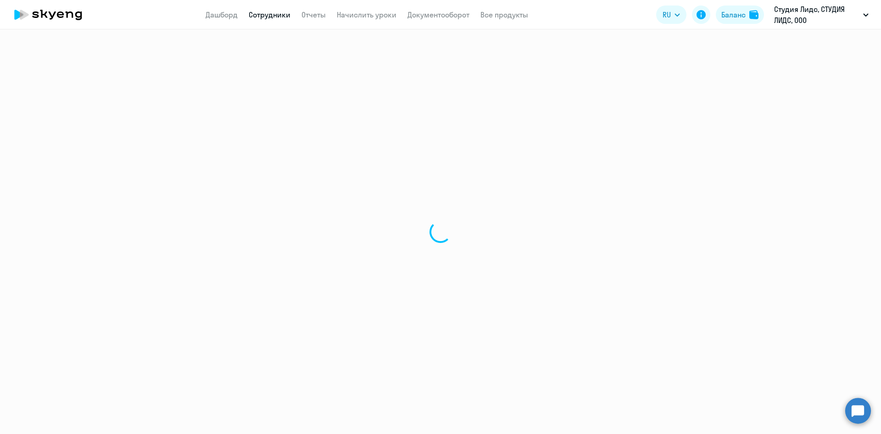
select select "english"
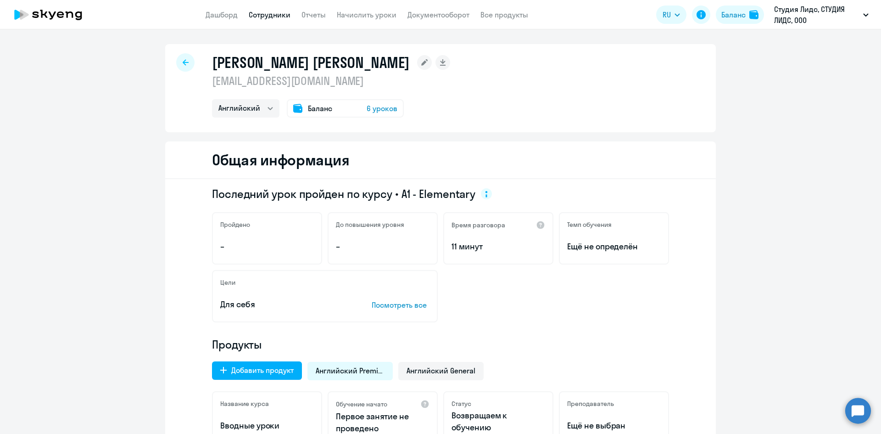
scroll to position [229, 0]
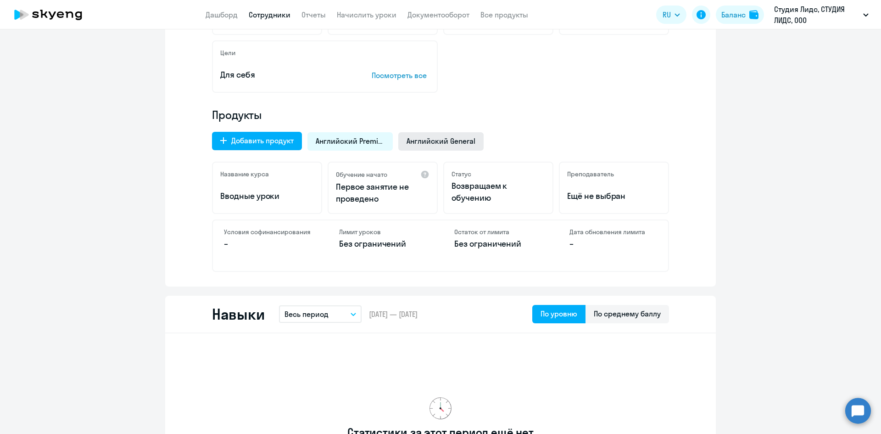
click at [444, 139] on span "Английский General" at bounding box center [440, 141] width 69 height 10
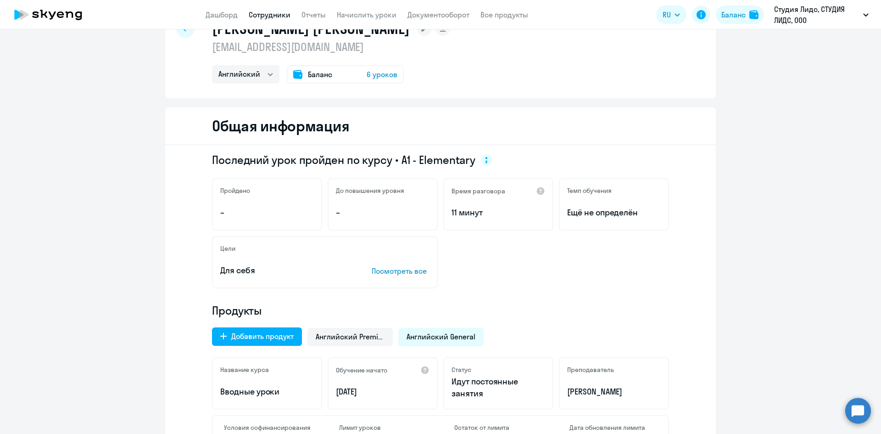
scroll to position [0, 0]
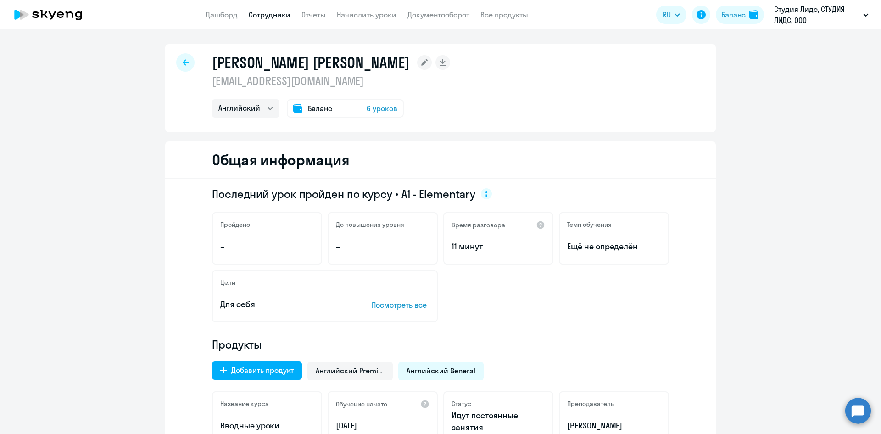
click at [381, 110] on span "6 уроков" at bounding box center [382, 108] width 31 height 11
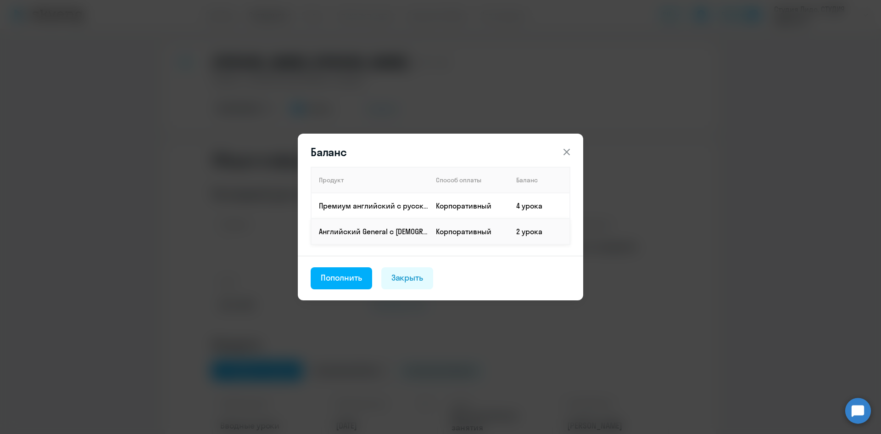
click at [528, 232] on td "2 урока" at bounding box center [539, 231] width 61 height 26
click at [564, 151] on icon at bounding box center [566, 151] width 11 height 11
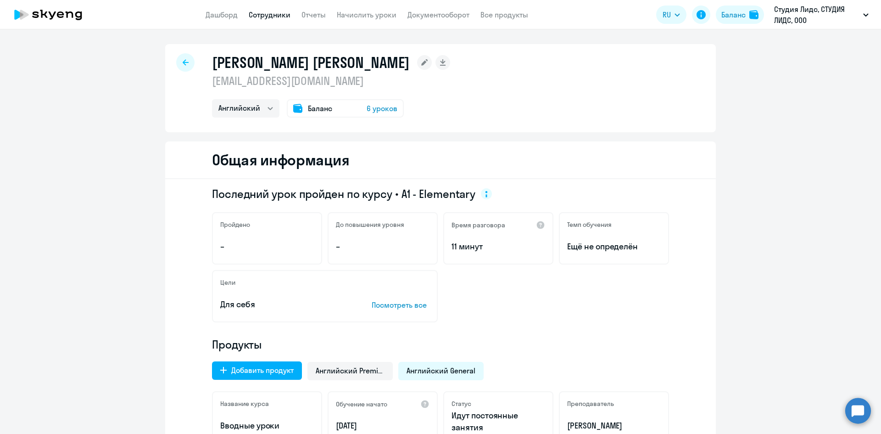
click at [377, 105] on span "6 уроков" at bounding box center [382, 108] width 31 height 11
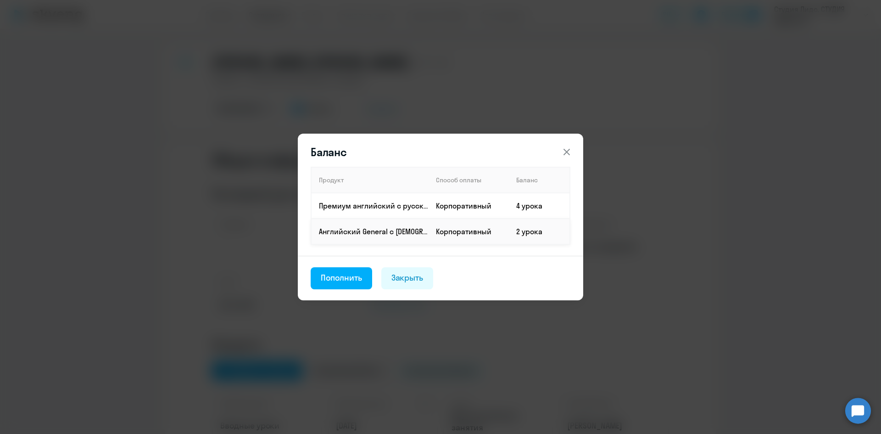
click at [520, 225] on td "2 урока" at bounding box center [539, 231] width 61 height 26
click at [401, 281] on div "Закрыть" at bounding box center [407, 278] width 32 height 12
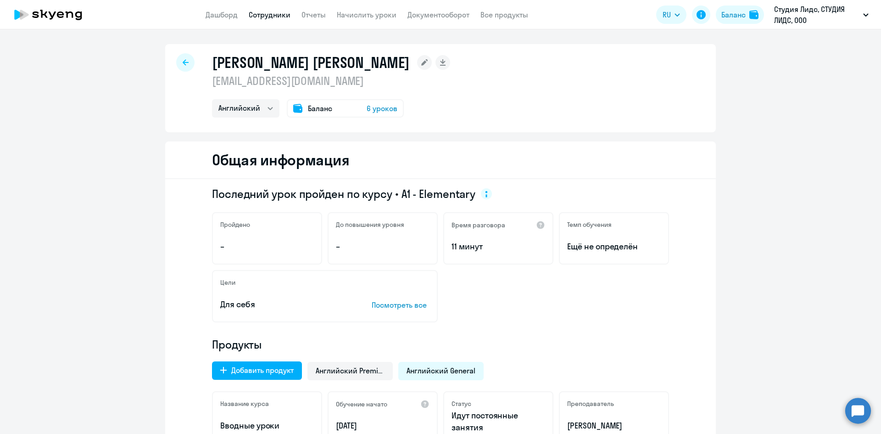
click at [320, 109] on span "Баланс" at bounding box center [320, 108] width 24 height 11
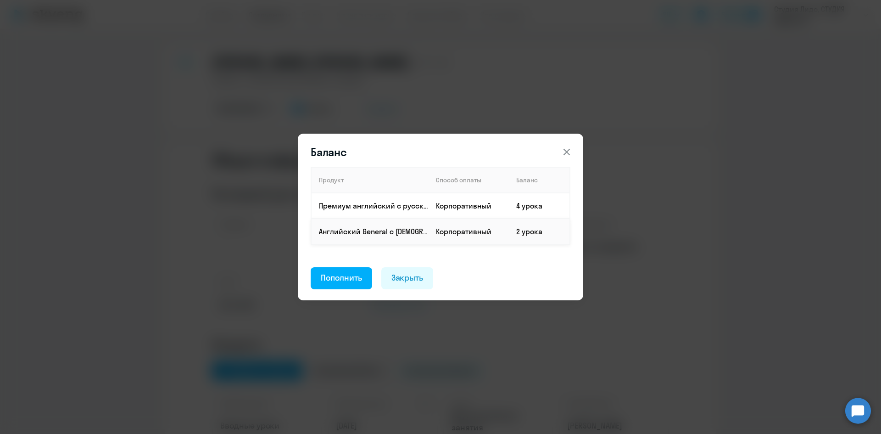
click at [508, 232] on td "Корпоративный" at bounding box center [468, 231] width 80 height 26
click at [536, 233] on td "2 урока" at bounding box center [539, 231] width 61 height 26
click at [568, 150] on icon at bounding box center [566, 152] width 6 height 6
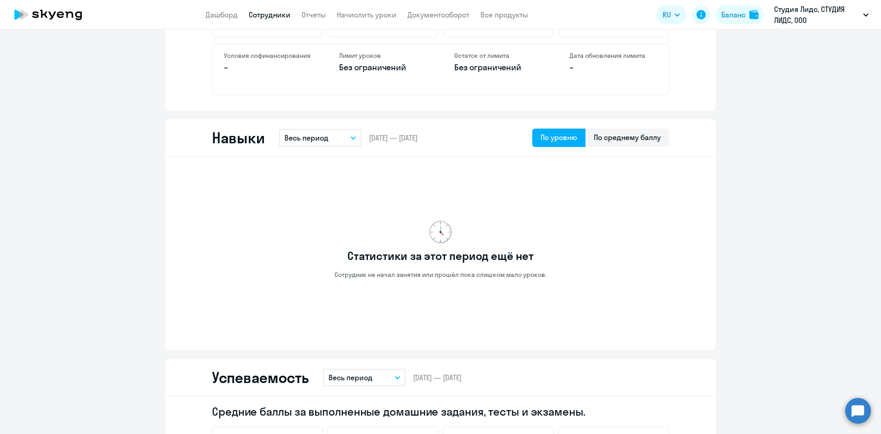
scroll to position [275, 0]
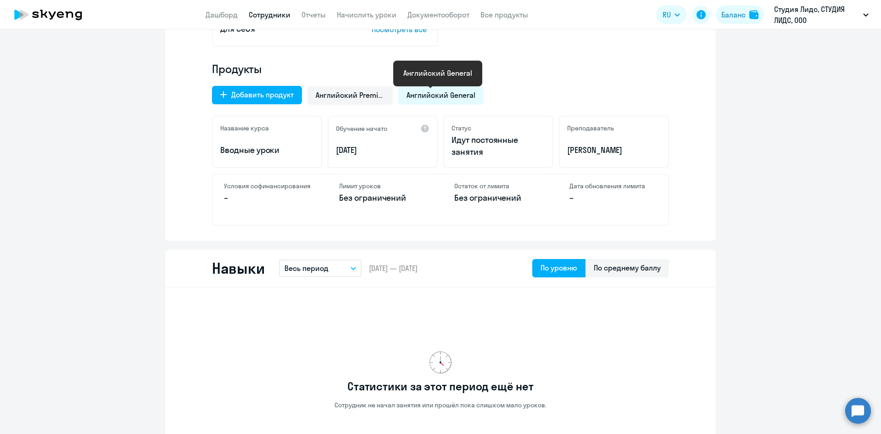
click at [418, 93] on span "Английский General" at bounding box center [440, 95] width 69 height 10
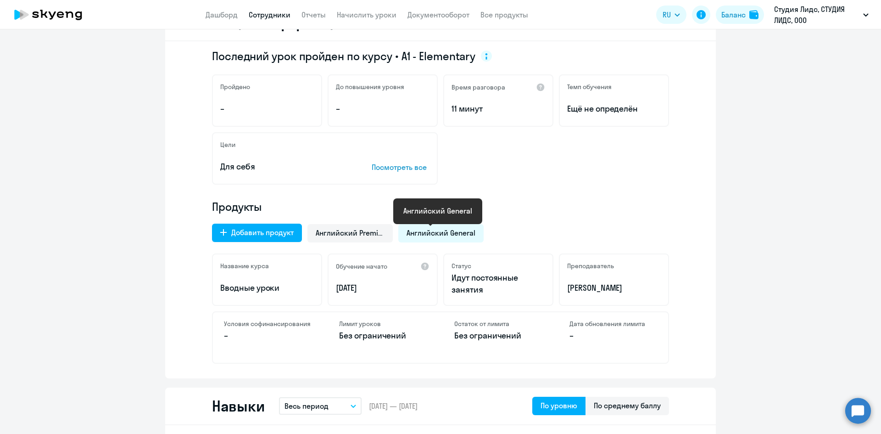
scroll to position [0, 0]
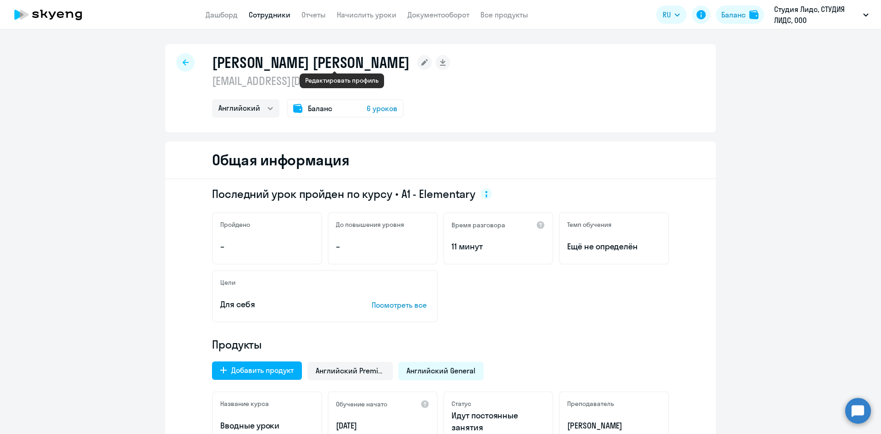
click at [417, 64] on rect at bounding box center [424, 62] width 15 height 15
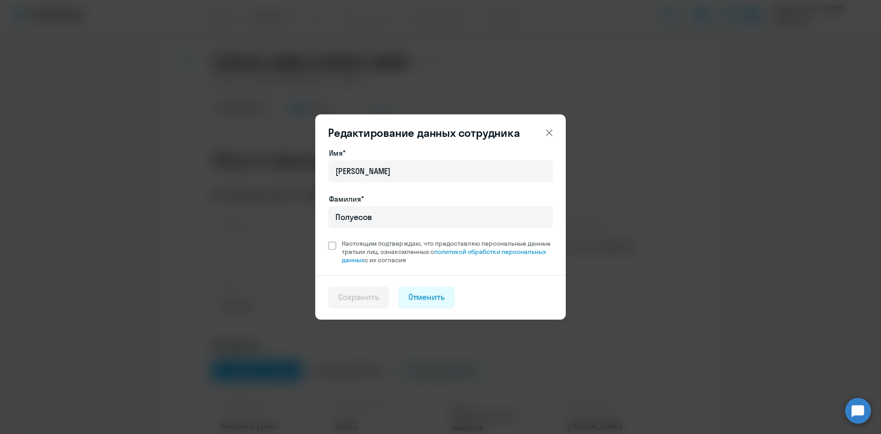
click at [551, 132] on icon at bounding box center [549, 132] width 11 height 11
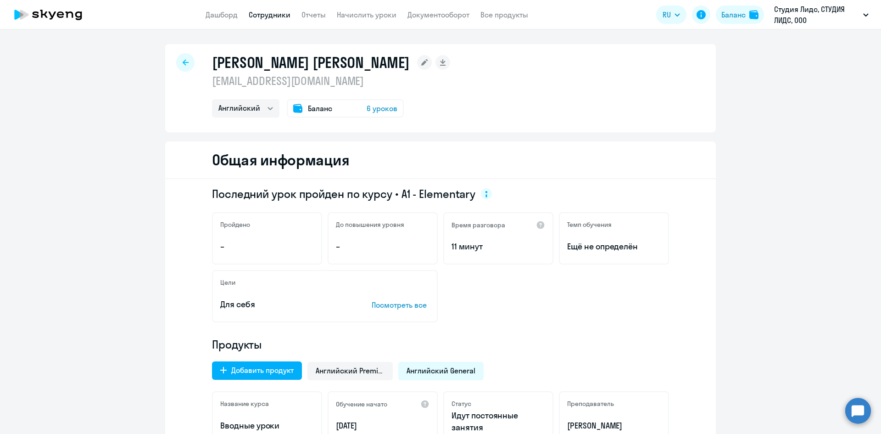
click at [367, 111] on span "6 уроков" at bounding box center [382, 108] width 31 height 11
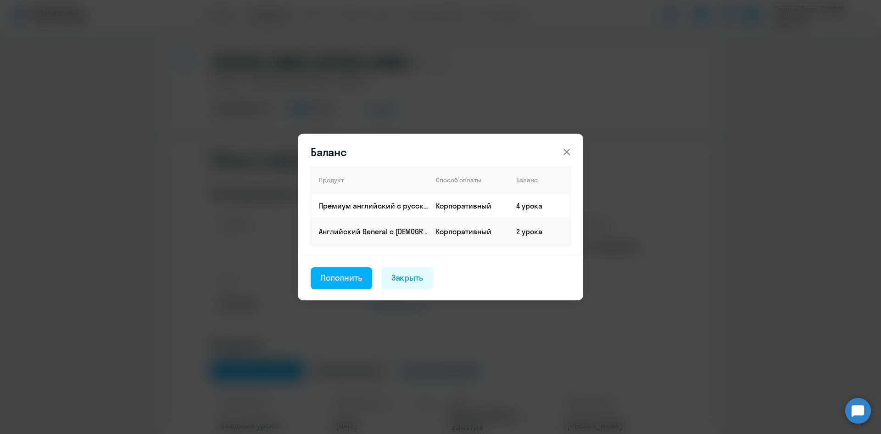
click at [464, 236] on td "Корпоративный" at bounding box center [468, 231] width 80 height 26
click at [357, 233] on p "Английский General с [DEMOGRAPHIC_DATA] преподавателем" at bounding box center [373, 231] width 109 height 10
click at [523, 234] on td "2 урока" at bounding box center [539, 231] width 61 height 26
click at [411, 278] on div "Закрыть" at bounding box center [407, 278] width 32 height 12
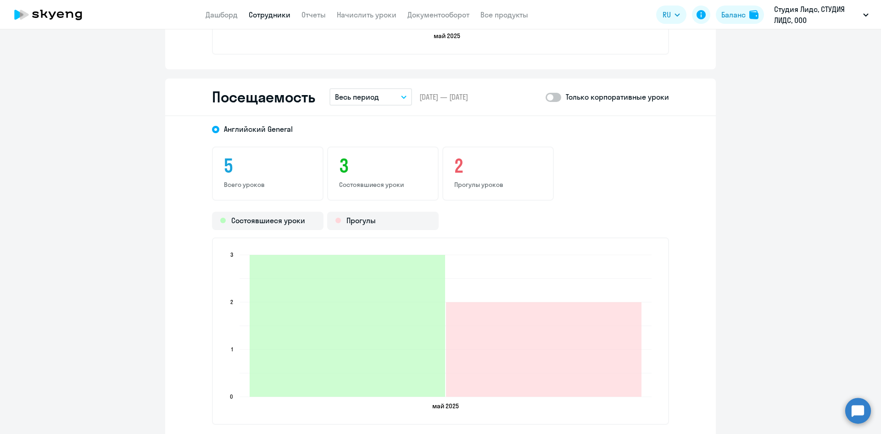
scroll to position [1055, 0]
click at [551, 98] on span at bounding box center [553, 96] width 16 height 9
click at [545, 97] on input "checkbox" at bounding box center [545, 96] width 0 height 0
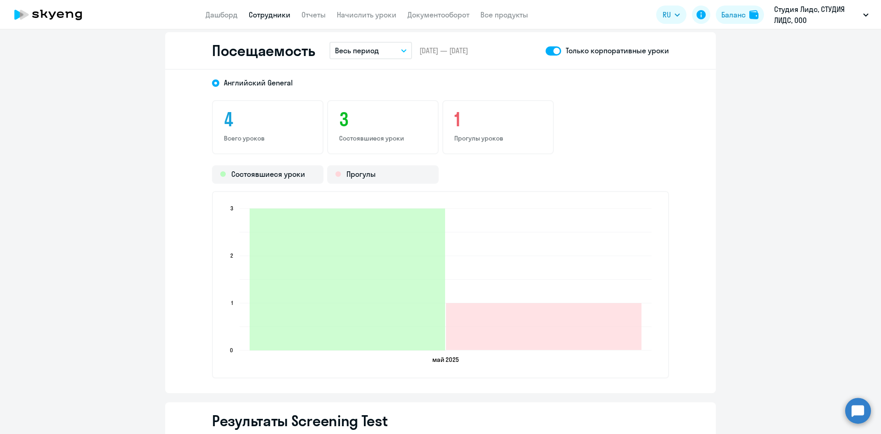
scroll to position [872, 0]
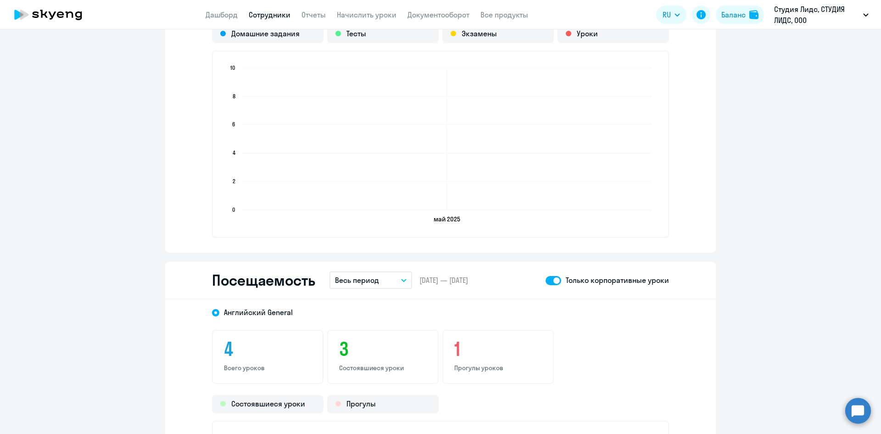
click at [551, 280] on span at bounding box center [553, 280] width 16 height 9
click at [545, 280] on input "checkbox" at bounding box center [545, 280] width 0 height 0
checkbox input "false"
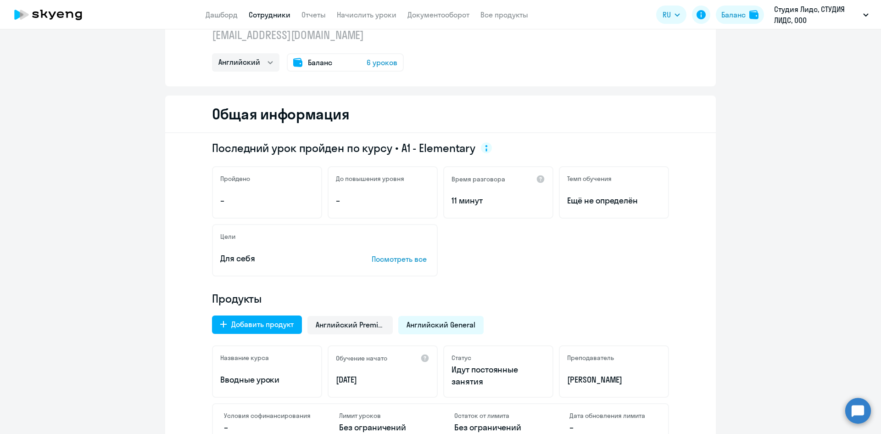
scroll to position [0, 0]
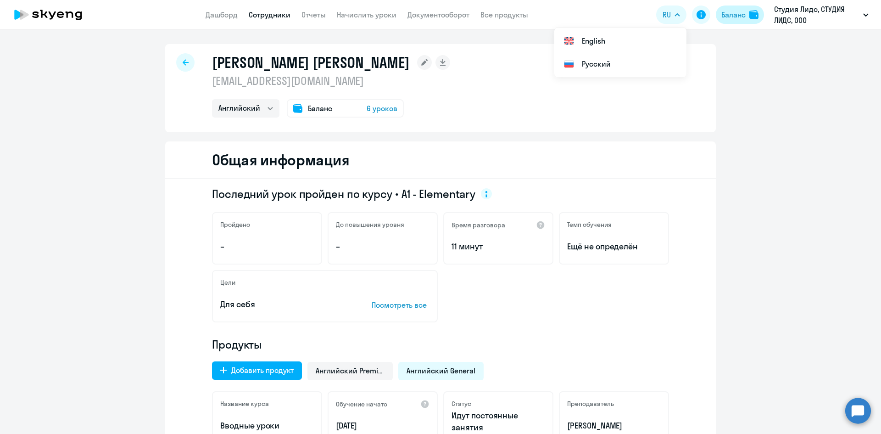
click at [731, 12] on div "Баланс" at bounding box center [733, 14] width 24 height 11
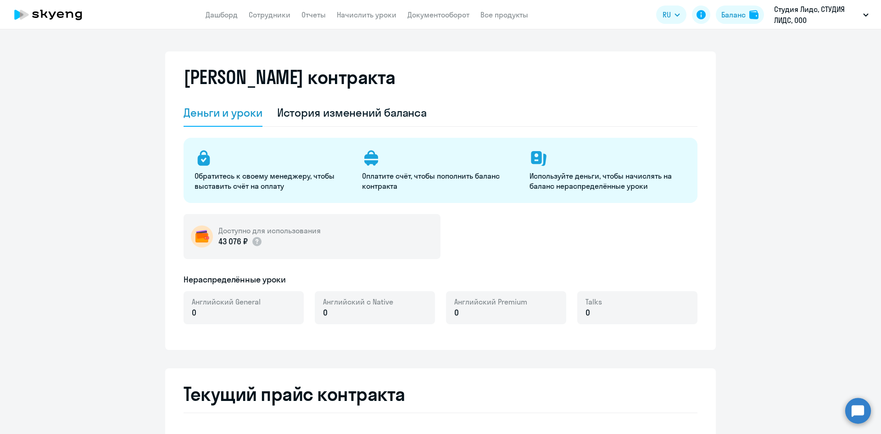
select select "english_adult_not_native_speaker"
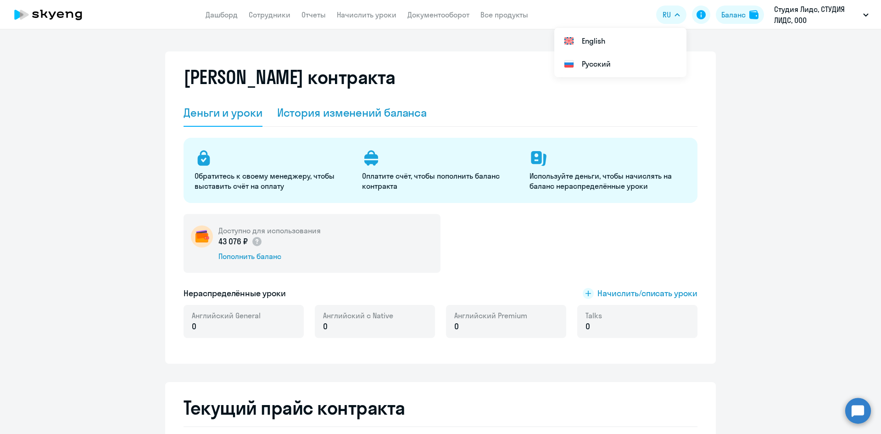
click at [316, 110] on div "История изменений баланса" at bounding box center [352, 112] width 150 height 15
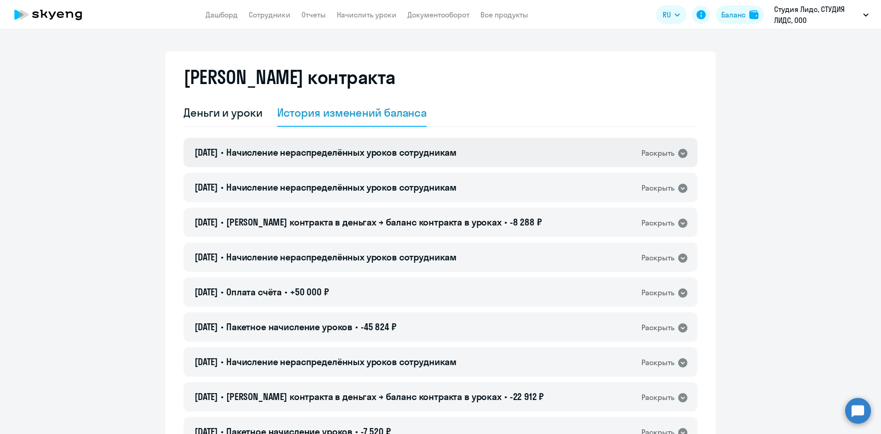
click at [315, 155] on span "Начисление нераспределённых уроков сотрудникам" at bounding box center [341, 151] width 230 height 11
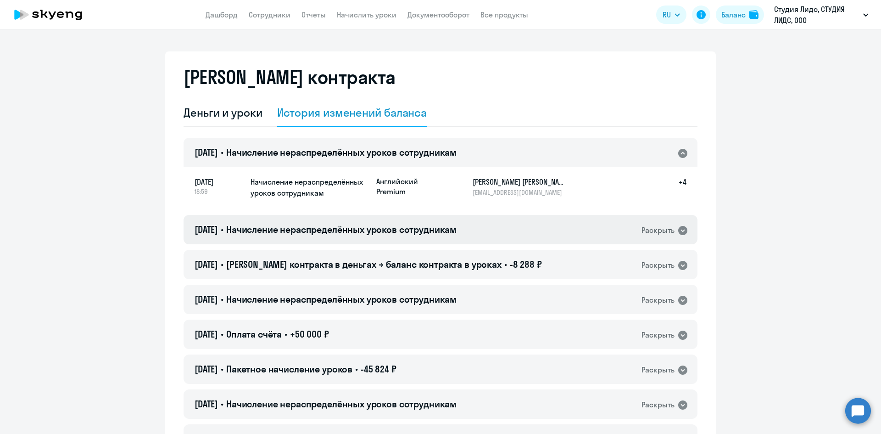
click at [317, 234] on span "Начисление нераспределённых уроков сотрудникам" at bounding box center [341, 228] width 230 height 11
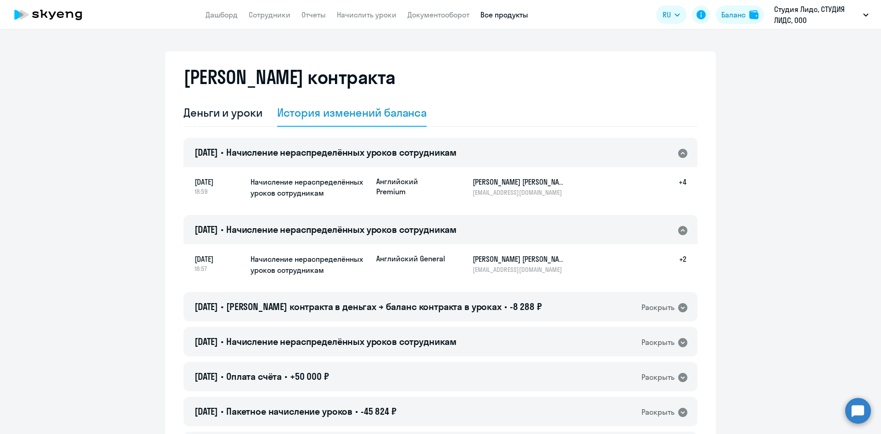
click at [517, 17] on link "Все продукты" at bounding box center [504, 14] width 48 height 9
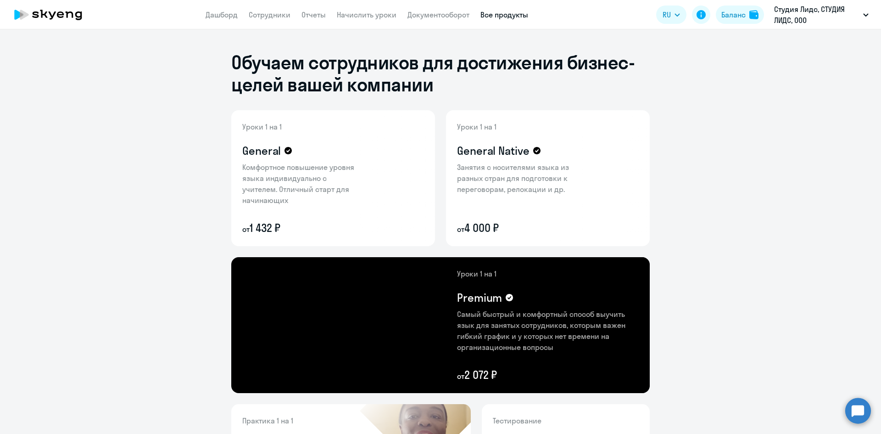
click at [850, 410] on circle at bounding box center [858, 410] width 26 height 26
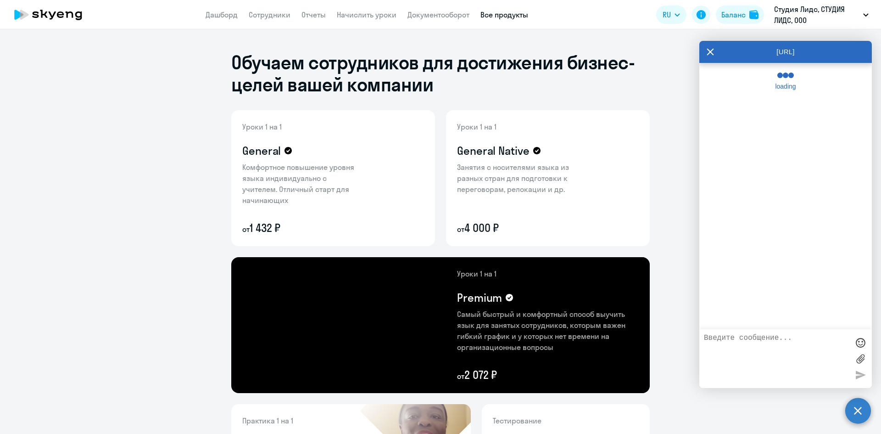
click at [742, 341] on textarea at bounding box center [776, 359] width 145 height 50
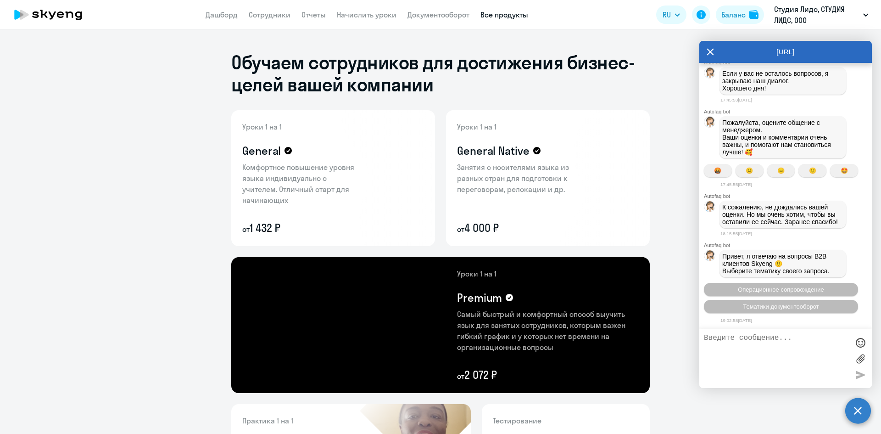
scroll to position [6354, 0]
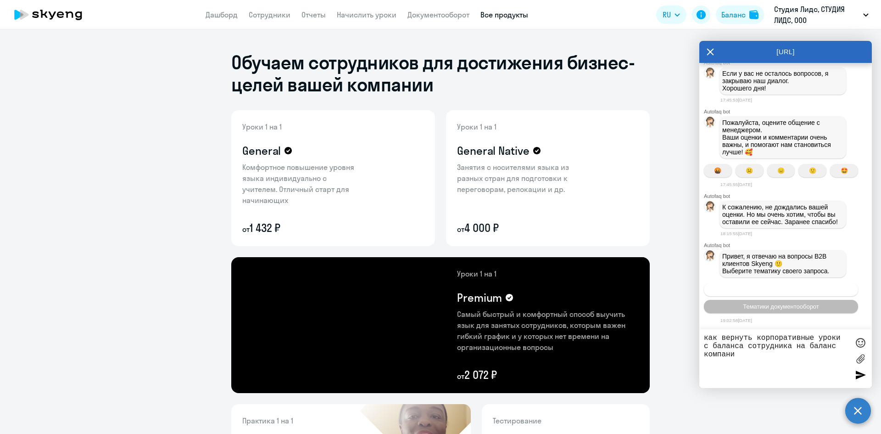
type textarea "как вернуть корпоративные уроки с баланса сотрудника на баланс компании"
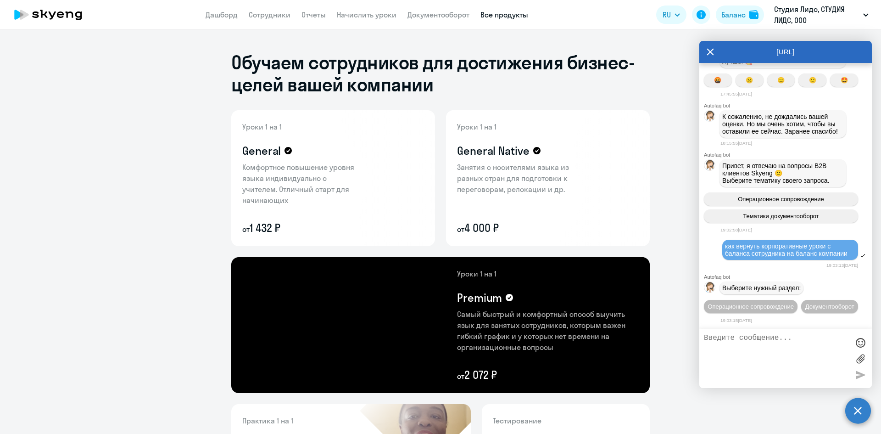
scroll to position [6462, 0]
click at [768, 300] on button "Операционное сопровождение" at bounding box center [751, 306] width 94 height 13
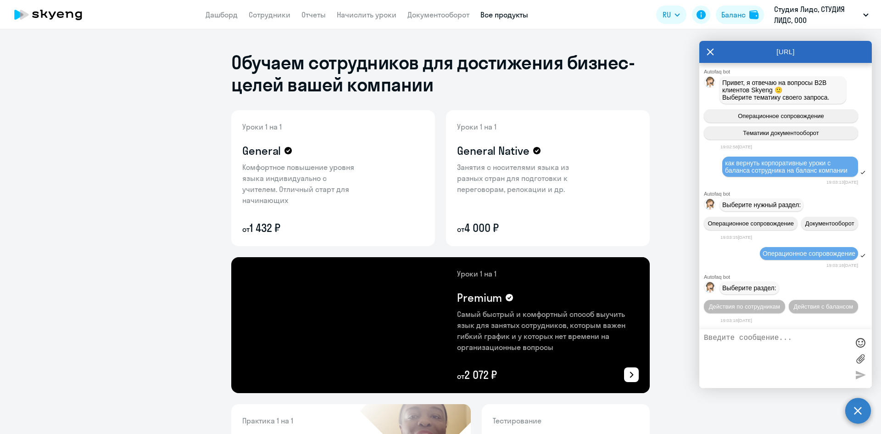
scroll to position [6562, 0]
click at [793, 304] on span "Действия с балансом" at bounding box center [823, 306] width 60 height 7
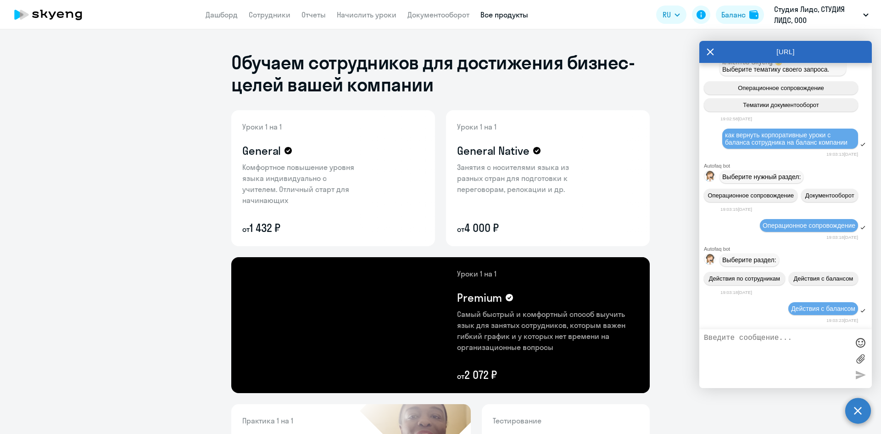
scroll to position [6662, 0]
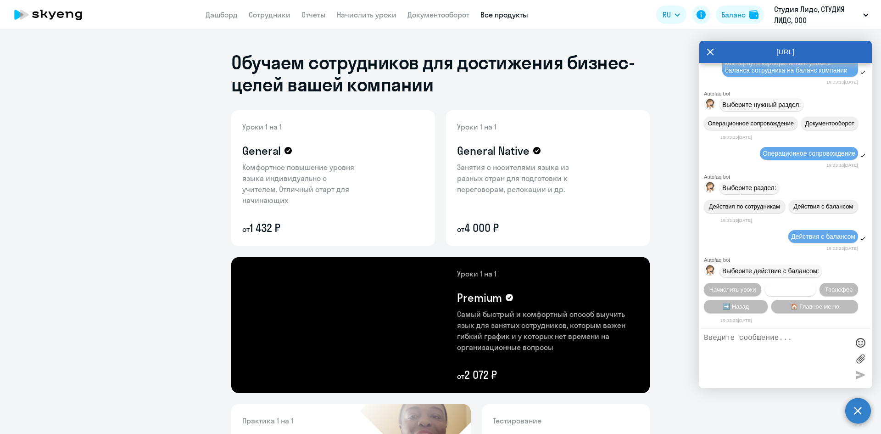
click at [793, 290] on span "Списать уроки" at bounding box center [790, 289] width 40 height 7
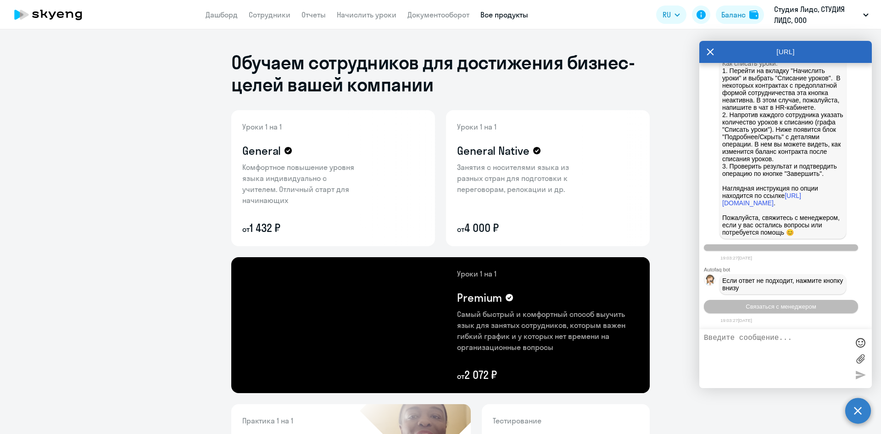
scroll to position [6899, 0]
click at [366, 15] on link "Начислить уроки" at bounding box center [367, 14] width 60 height 9
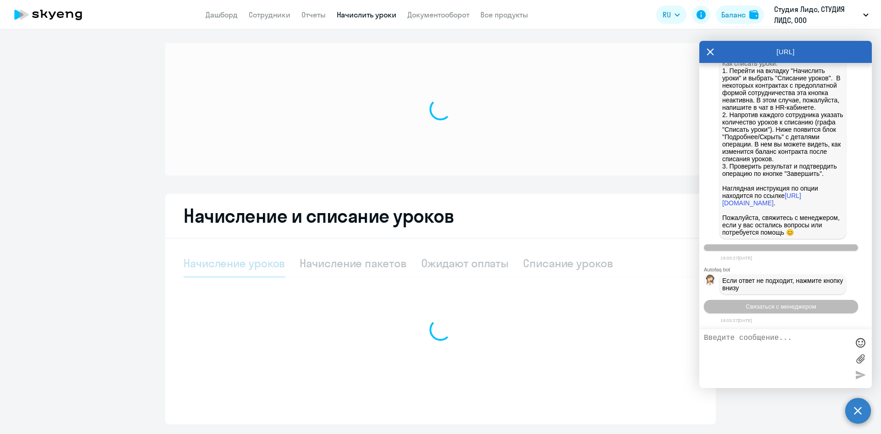
select select "10"
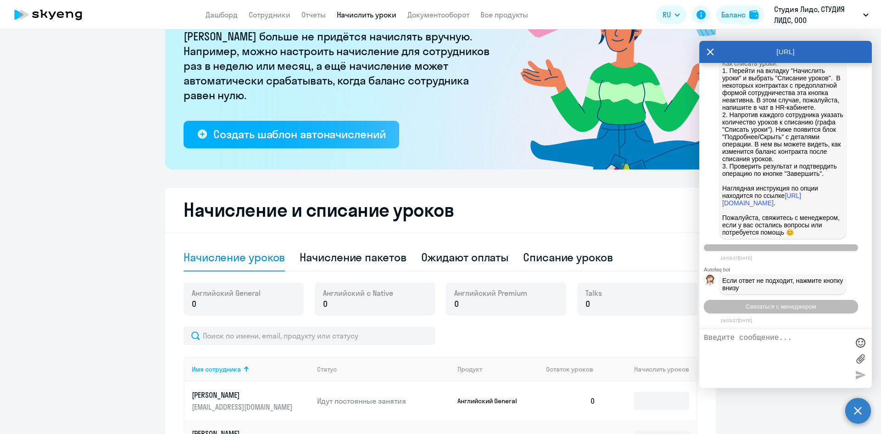
scroll to position [184, 0]
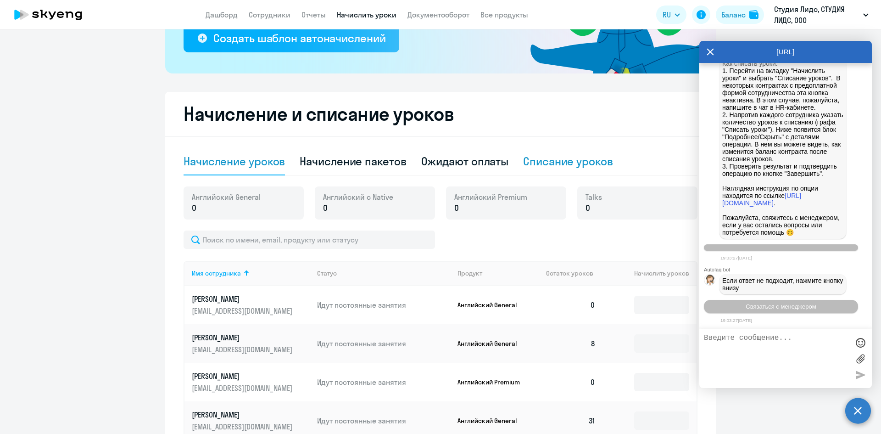
click at [564, 165] on div "Списание уроков" at bounding box center [568, 161] width 90 height 15
select select "10"
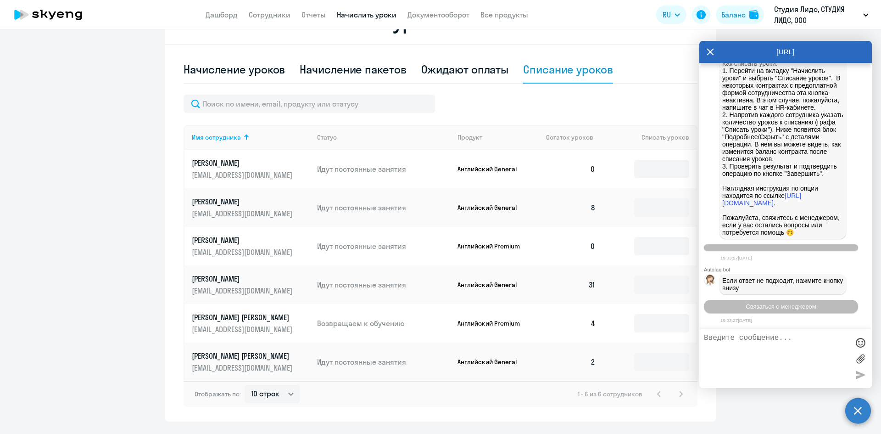
scroll to position [300, 0]
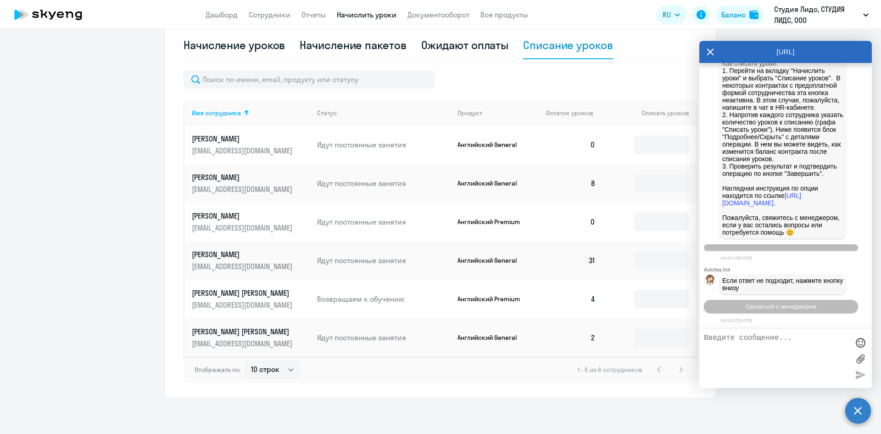
click at [218, 333] on p "[PERSON_NAME] [PERSON_NAME]" at bounding box center [243, 331] width 103 height 10
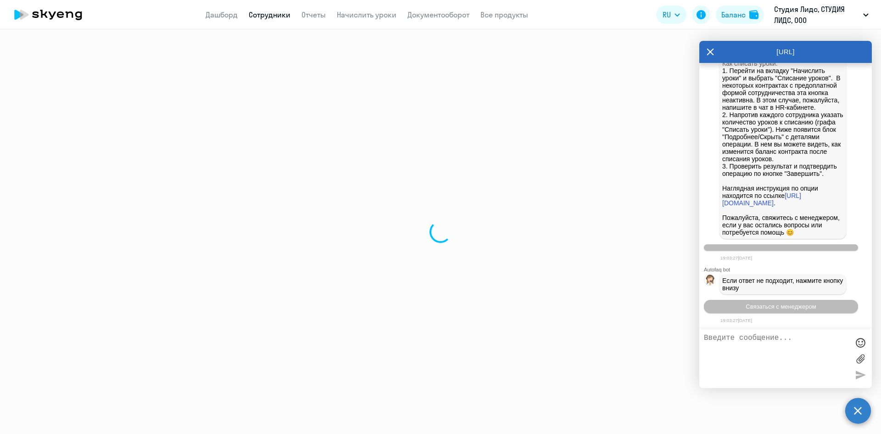
select select "english"
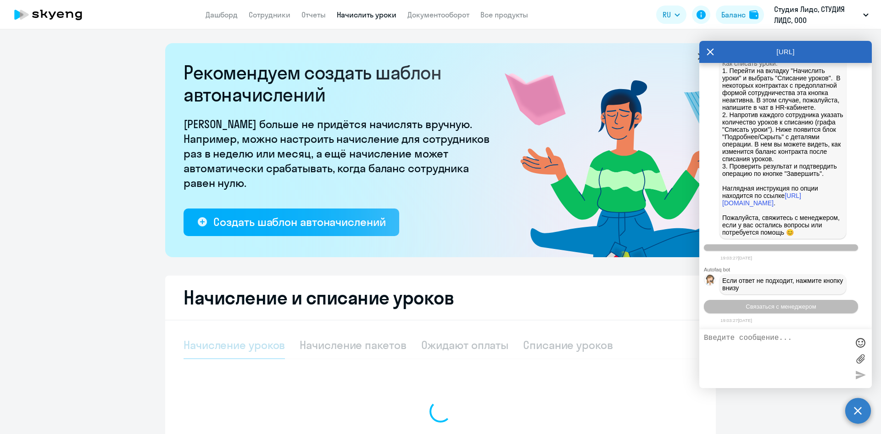
select select "10"
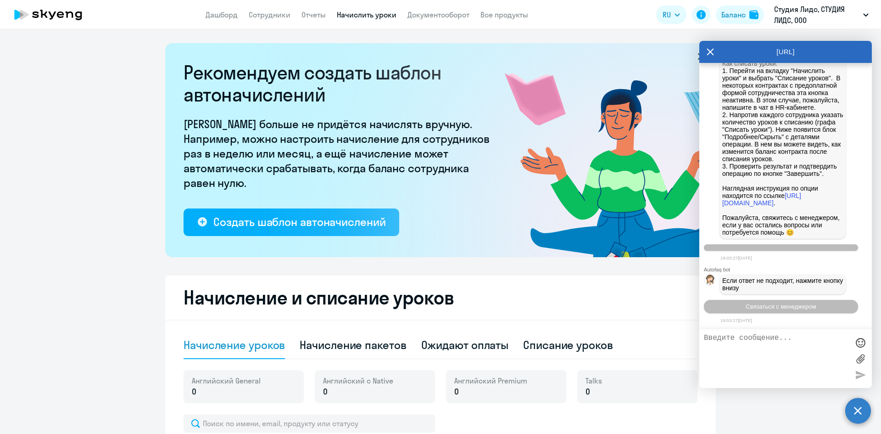
scroll to position [229, 0]
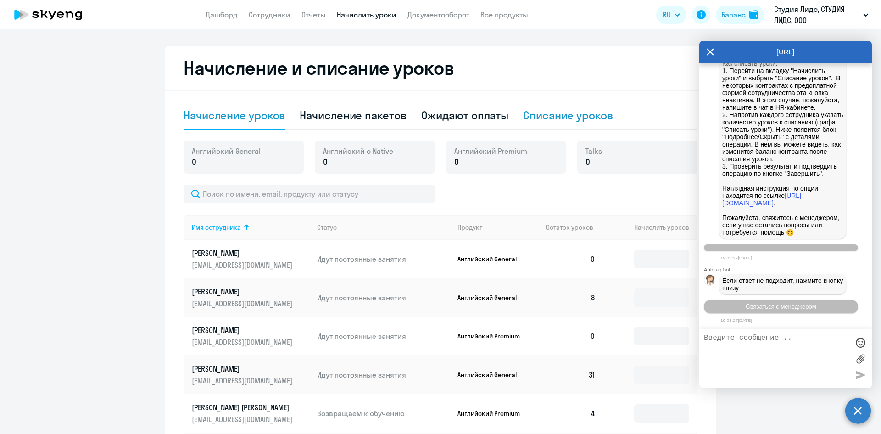
click at [543, 117] on div "Списание уроков" at bounding box center [568, 115] width 90 height 15
select select "10"
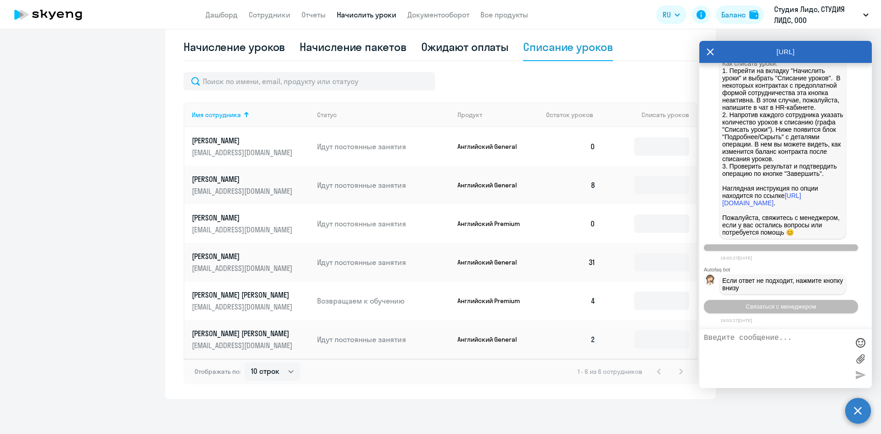
scroll to position [300, 0]
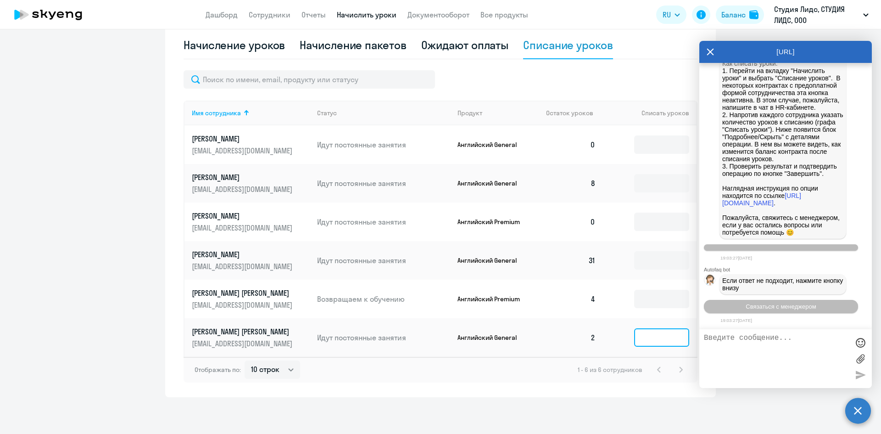
click at [655, 340] on input at bounding box center [661, 337] width 55 height 18
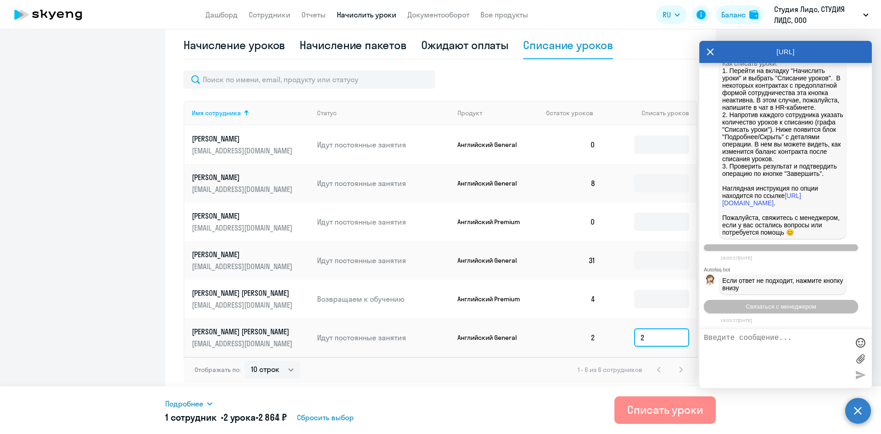
type input "2"
click at [662, 410] on div "Списать уроки" at bounding box center [665, 409] width 76 height 15
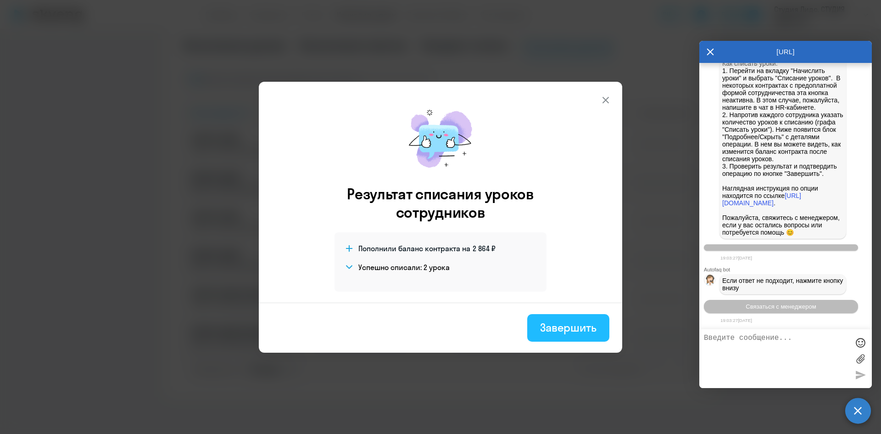
click at [576, 328] on div "Завершить" at bounding box center [568, 327] width 56 height 15
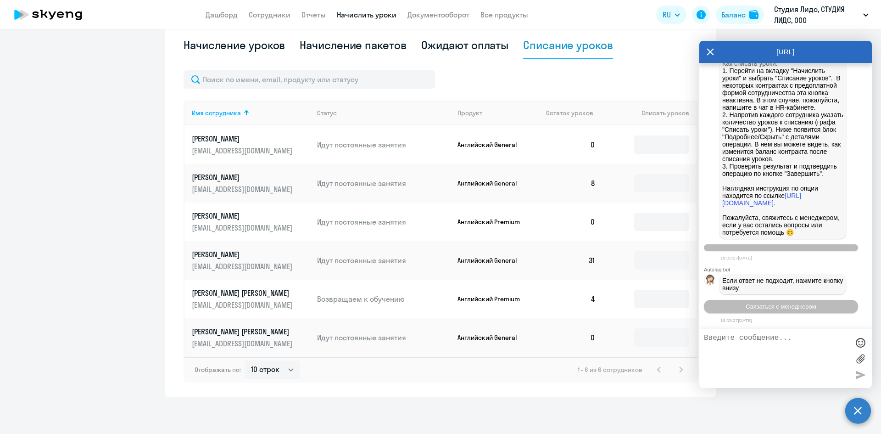
click at [710, 46] on icon at bounding box center [709, 52] width 7 height 22
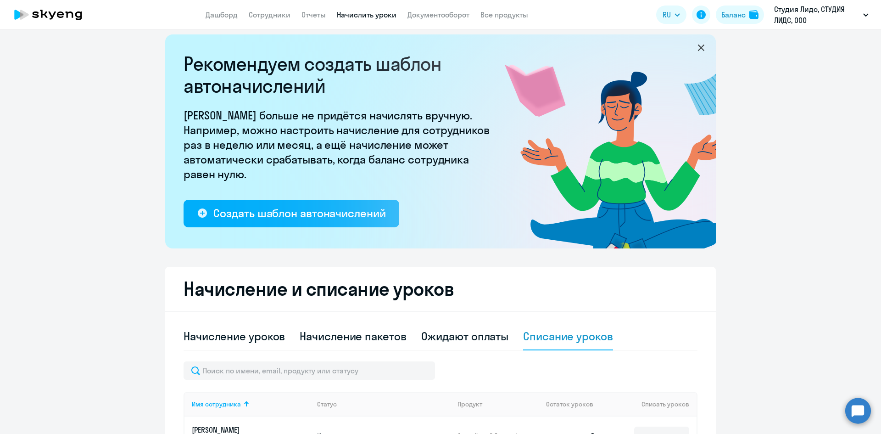
scroll to position [0, 0]
